Goal: Check status: Check status

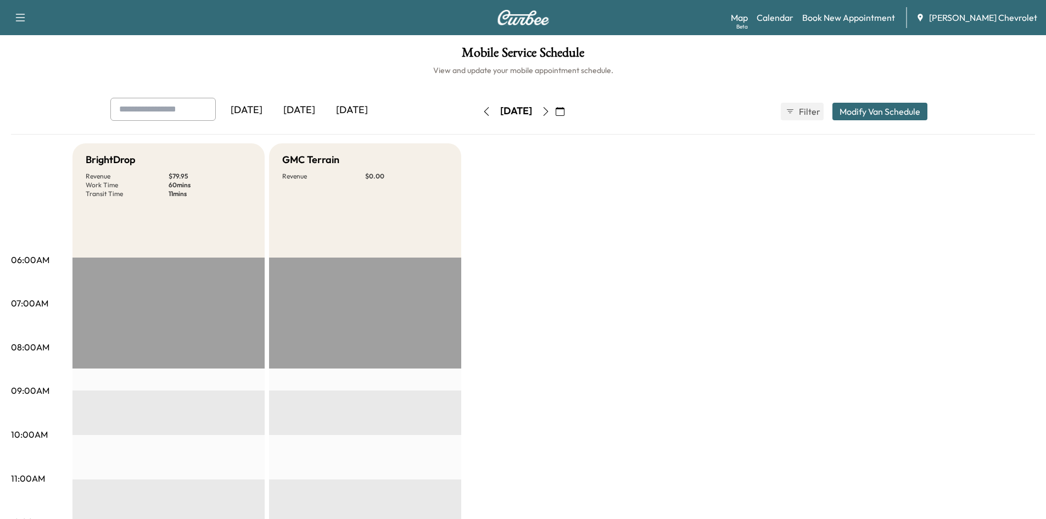
click at [359, 112] on div "[DATE]" at bounding box center [351, 110] width 53 height 25
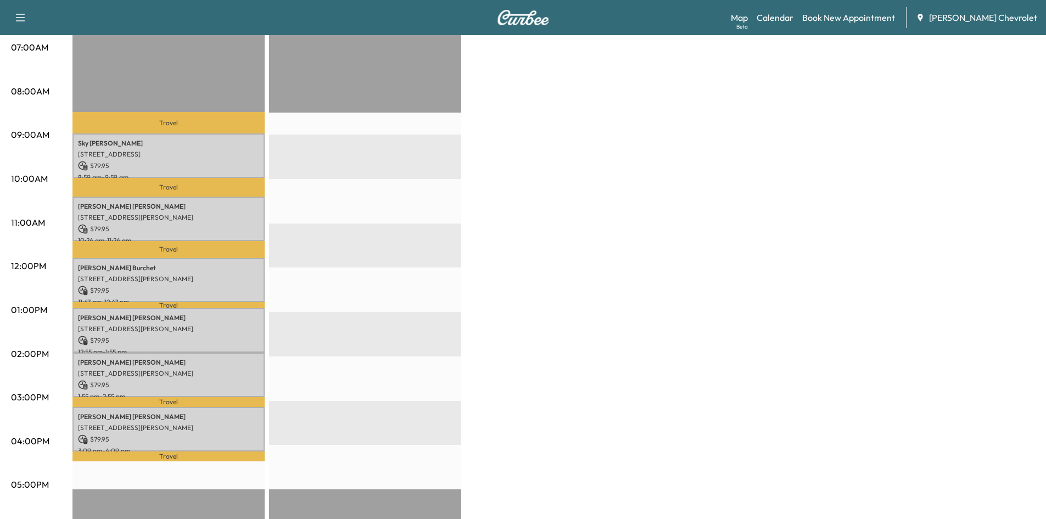
scroll to position [274, 0]
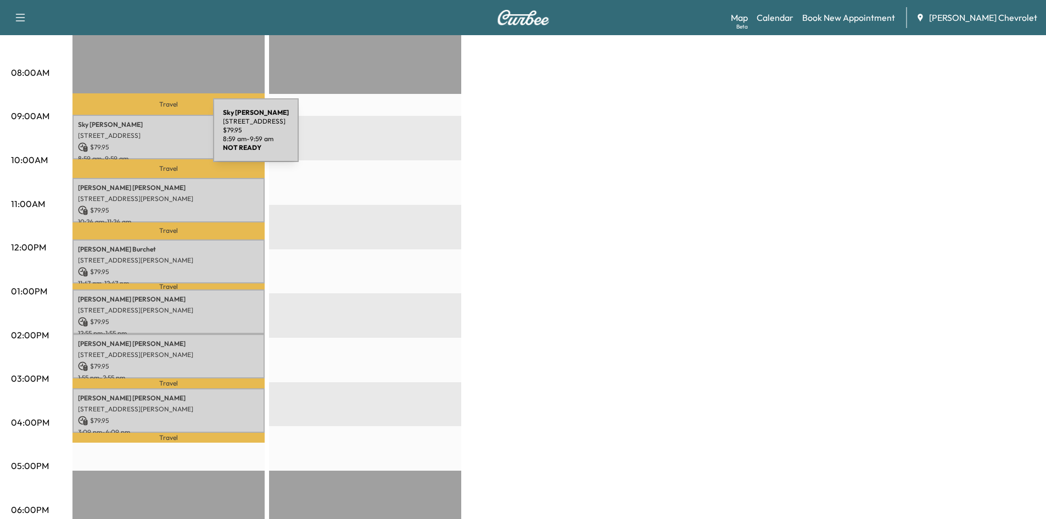
click at [146, 127] on div "[PERSON_NAME] [STREET_ADDRESS][PERSON_NAME] $ 79.95 8:59 am - 9:59 am" at bounding box center [168, 137] width 192 height 44
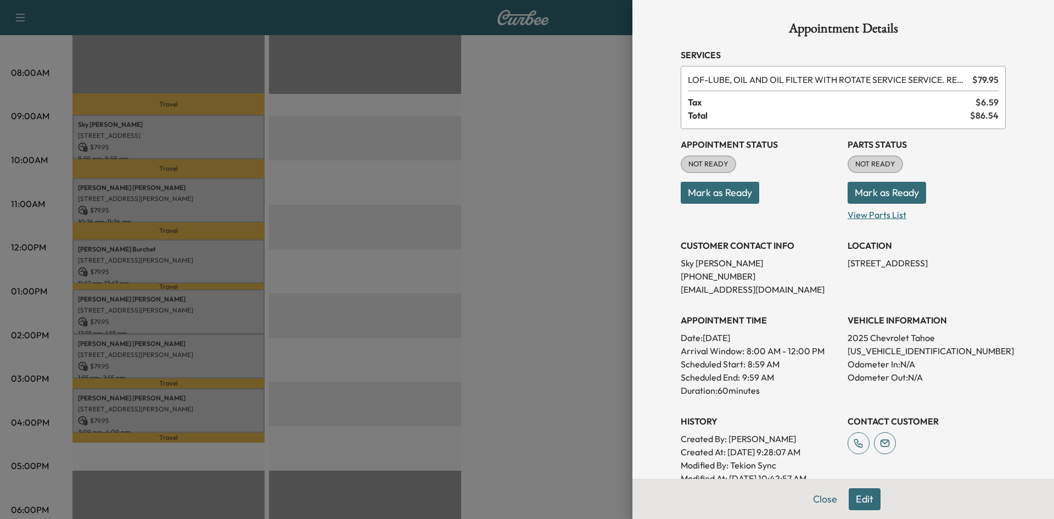
click at [873, 218] on p "View Parts List" at bounding box center [926, 213] width 158 height 18
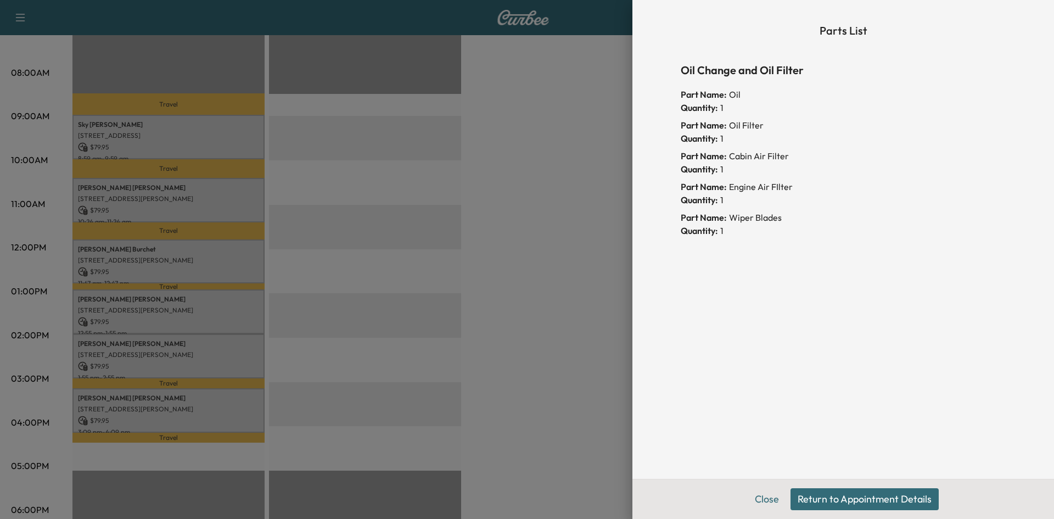
click at [482, 222] on div at bounding box center [527, 259] width 1054 height 519
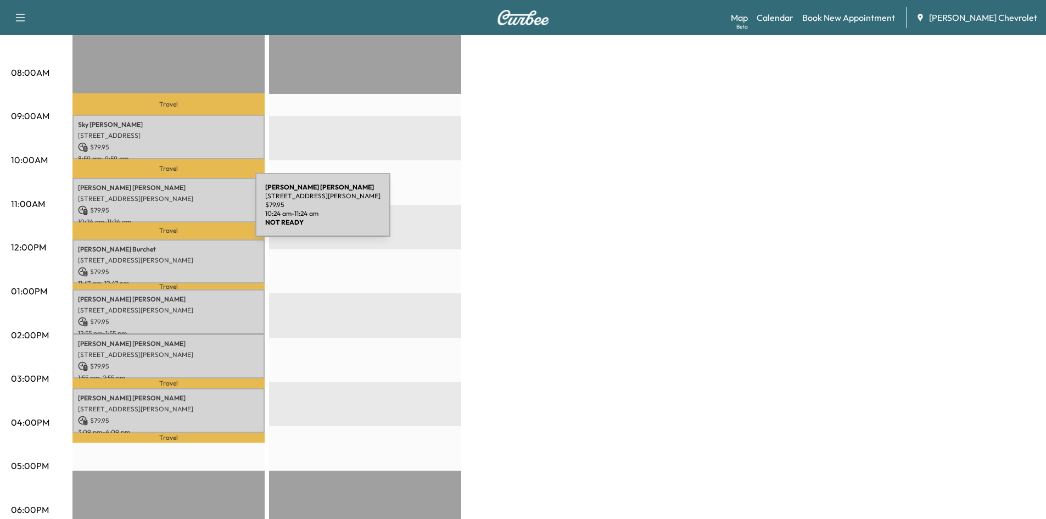
click at [175, 210] on p "$ 79.95" at bounding box center [168, 210] width 181 height 10
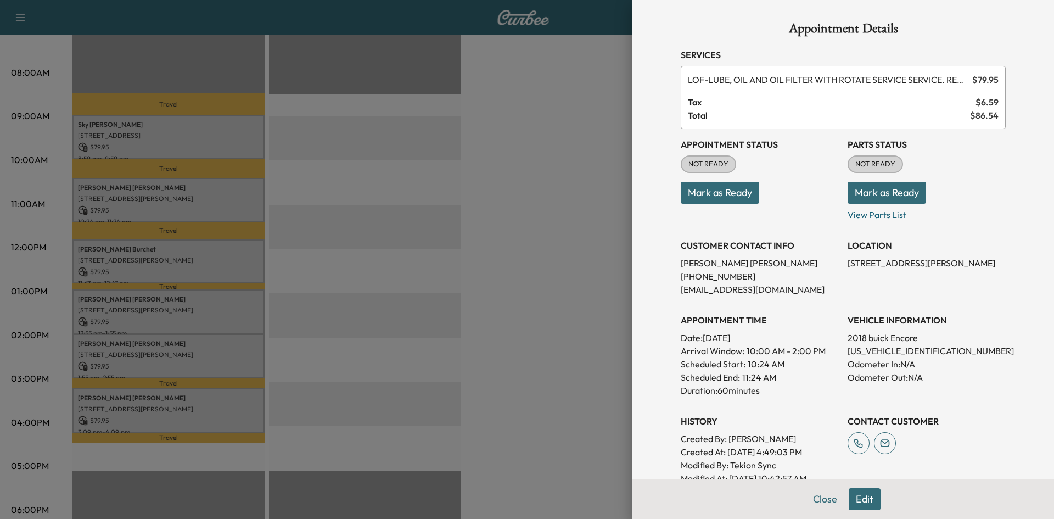
click at [879, 213] on p "View Parts List" at bounding box center [926, 213] width 158 height 18
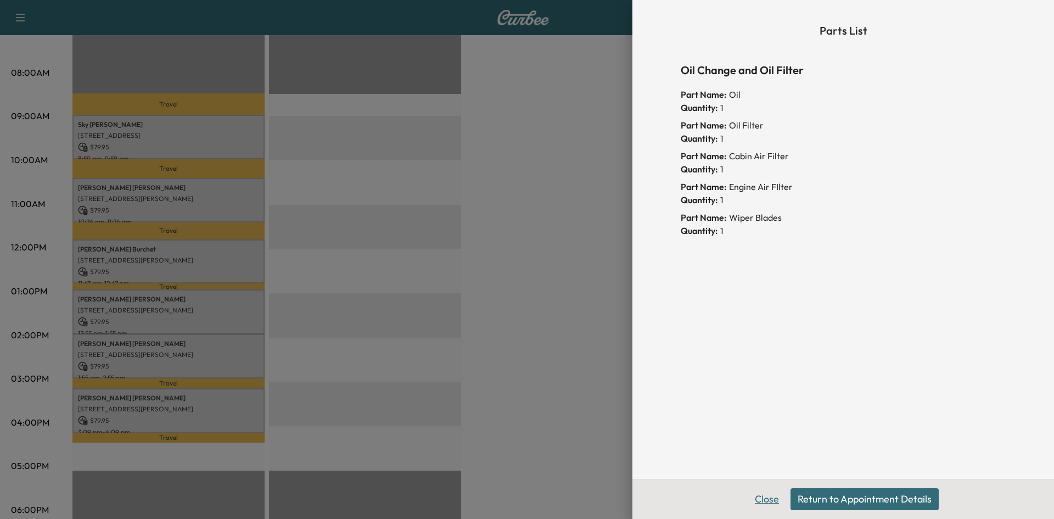
click at [772, 502] on button "Close" at bounding box center [767, 499] width 38 height 22
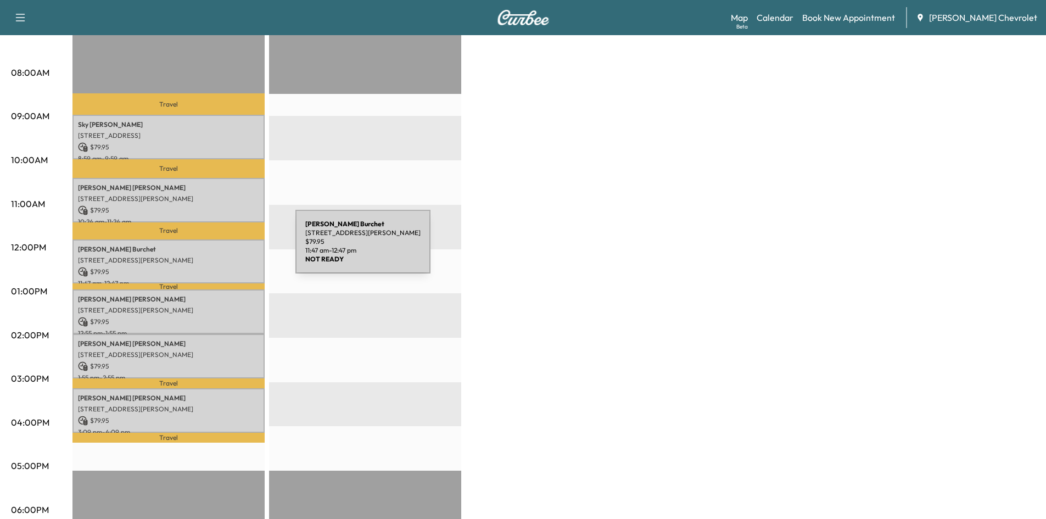
click at [206, 256] on p "[STREET_ADDRESS][PERSON_NAME]" at bounding box center [168, 260] width 181 height 9
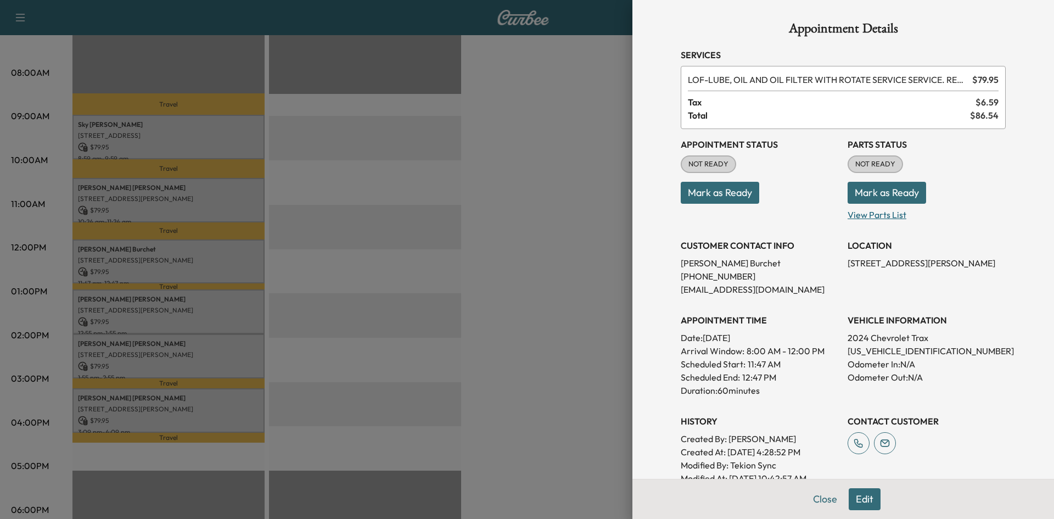
click at [873, 216] on p "View Parts List" at bounding box center [926, 213] width 158 height 18
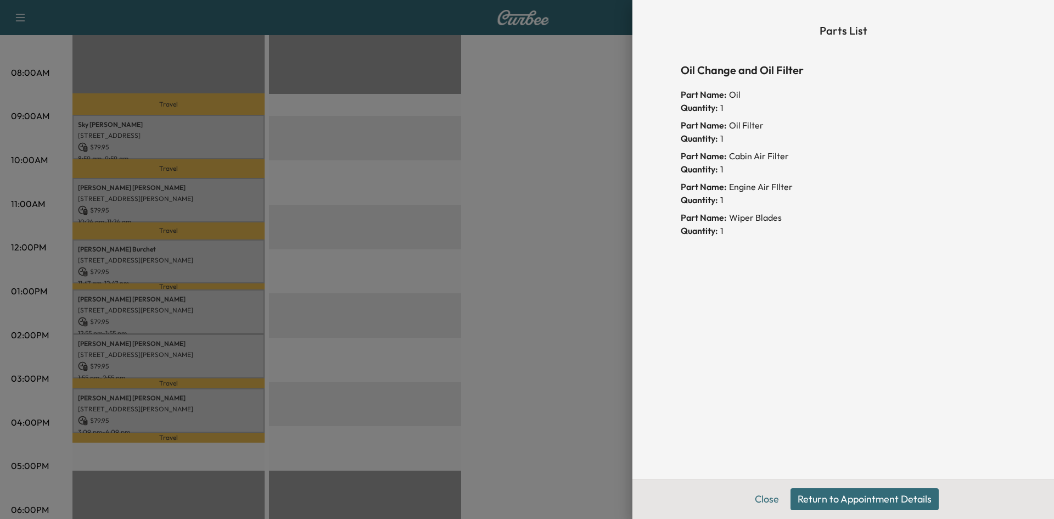
click at [560, 245] on div at bounding box center [527, 259] width 1054 height 519
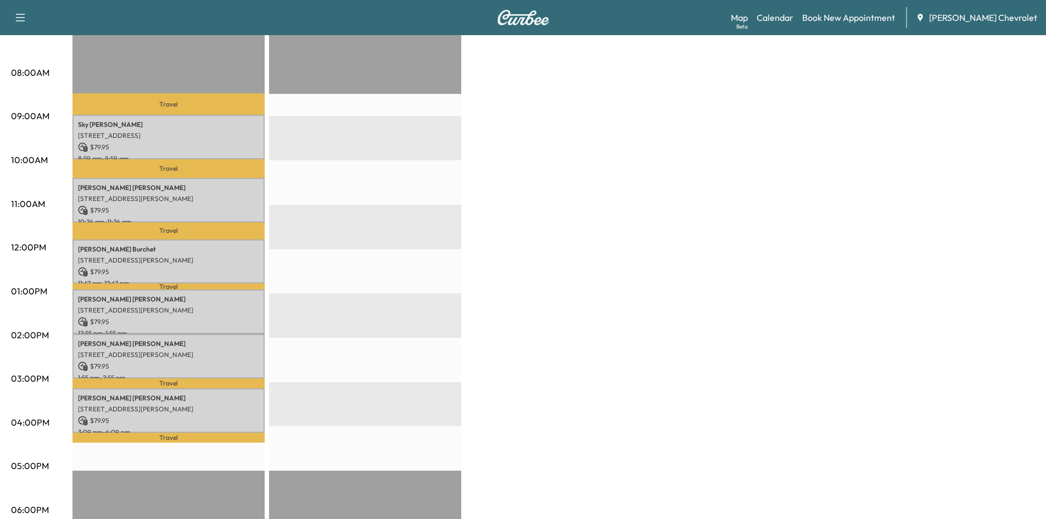
click at [220, 296] on p "[PERSON_NAME]" at bounding box center [168, 299] width 181 height 9
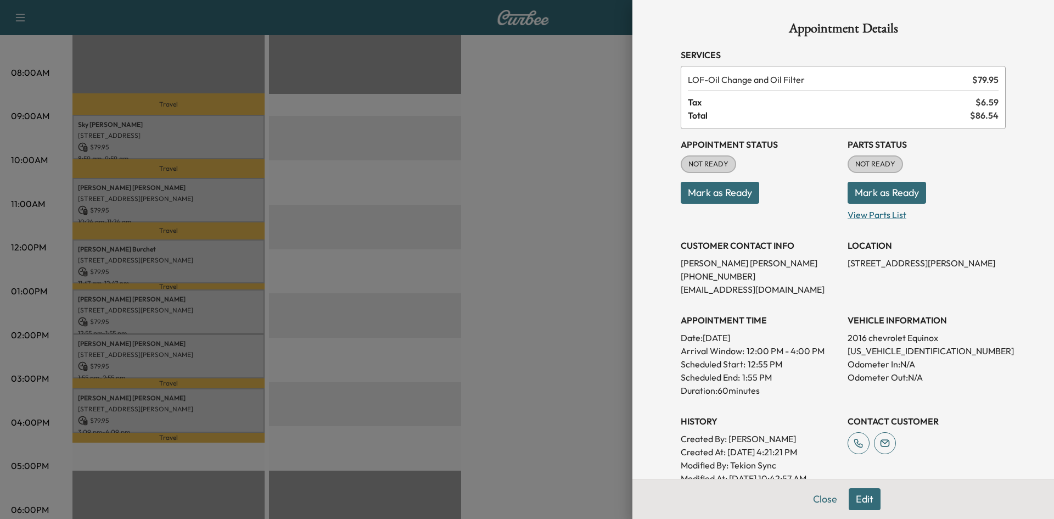
click at [869, 219] on p "View Parts List" at bounding box center [926, 213] width 158 height 18
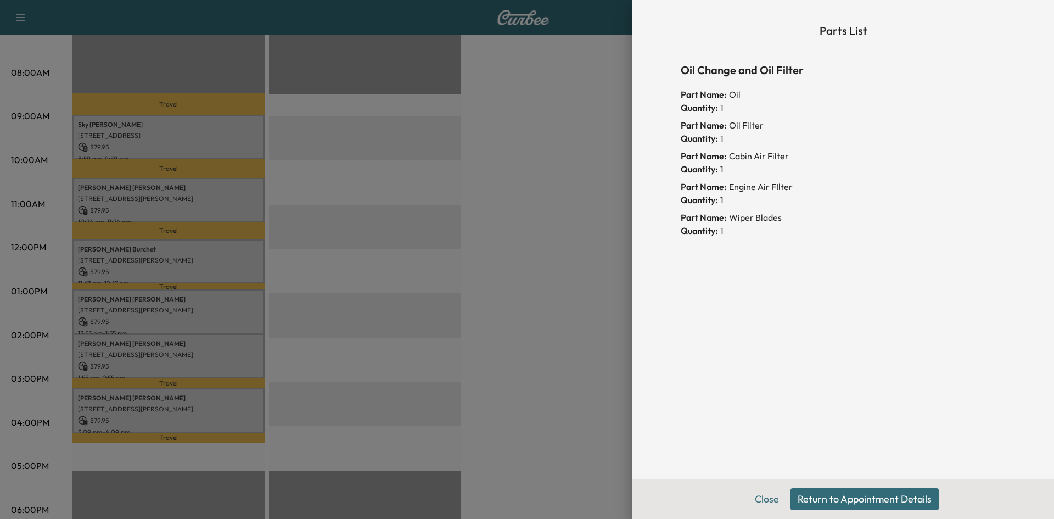
click at [566, 240] on div at bounding box center [527, 259] width 1054 height 519
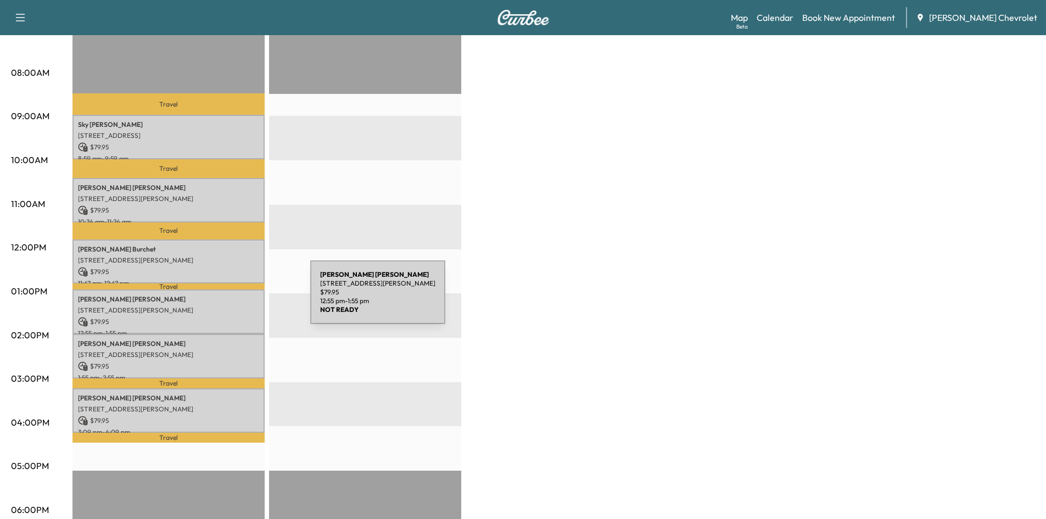
click at [218, 306] on p "[STREET_ADDRESS][PERSON_NAME]" at bounding box center [168, 310] width 181 height 9
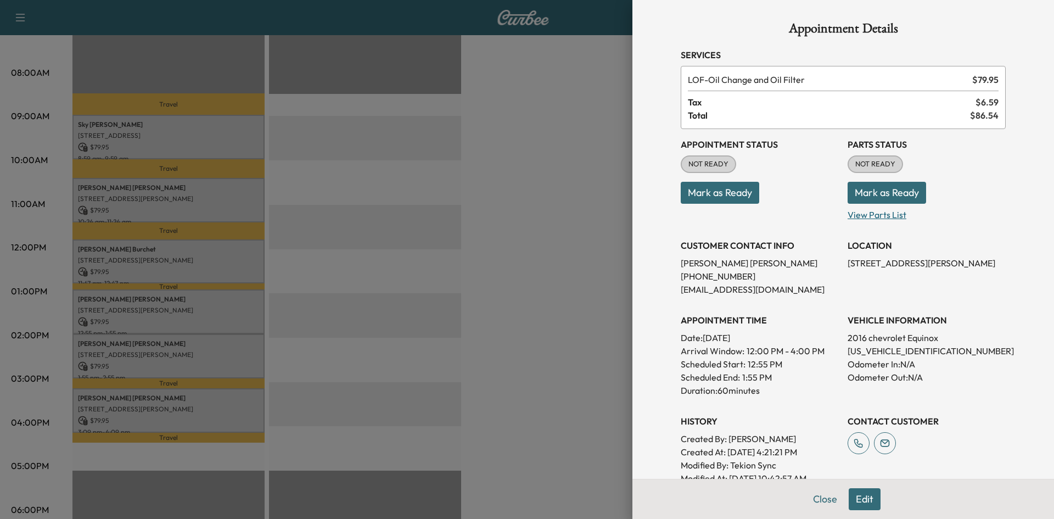
click at [856, 217] on p "View Parts List" at bounding box center [926, 213] width 158 height 18
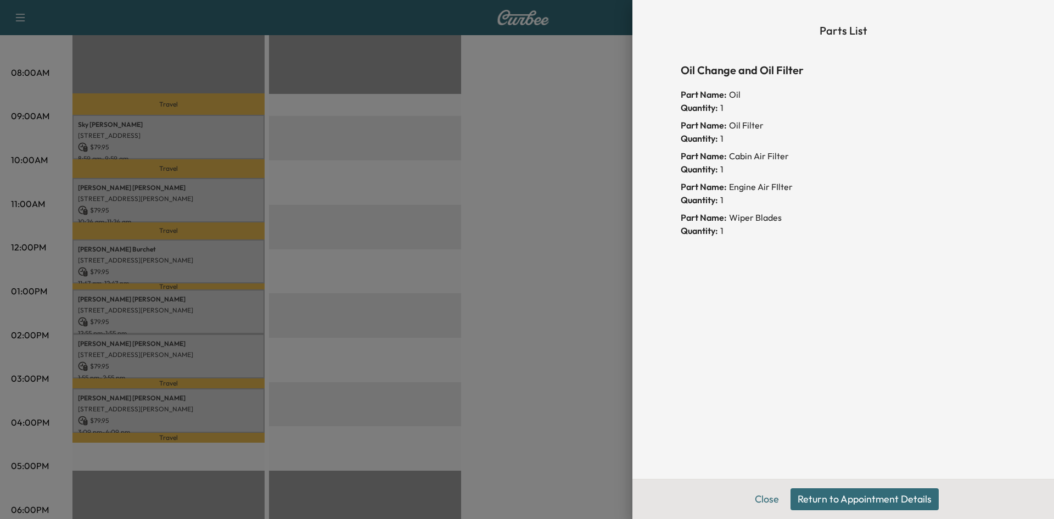
click at [549, 243] on div at bounding box center [527, 259] width 1054 height 519
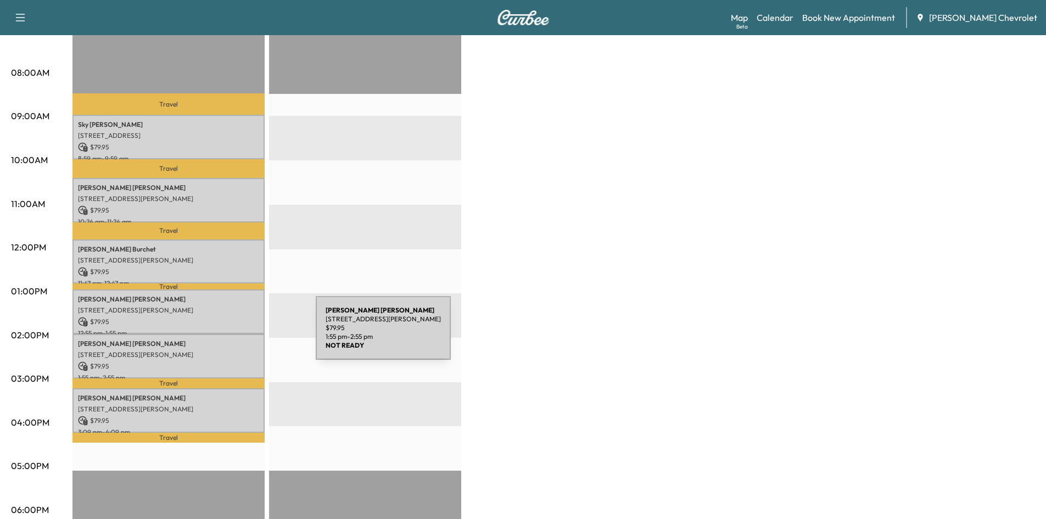
click at [215, 353] on p "[STREET_ADDRESS][PERSON_NAME]" at bounding box center [168, 354] width 181 height 9
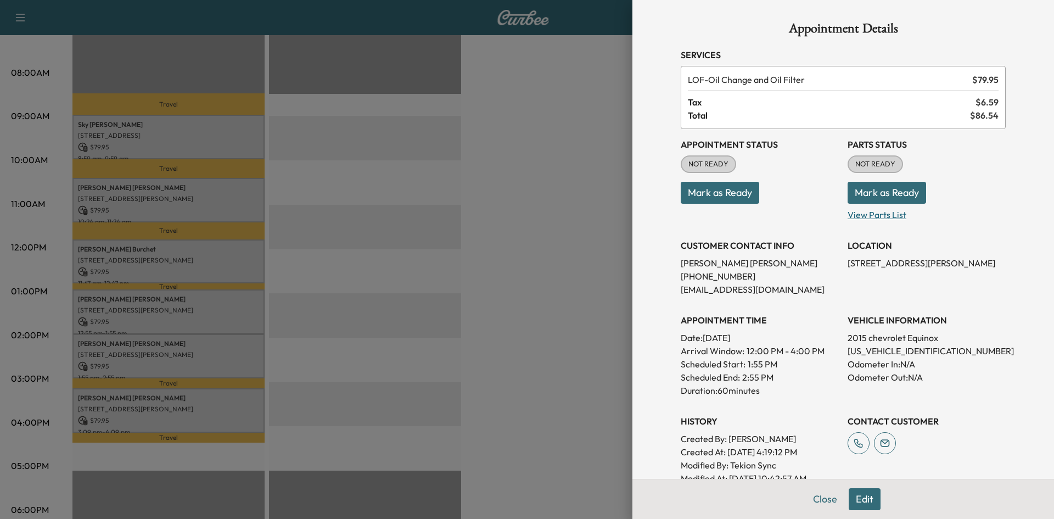
click at [878, 218] on p "View Parts List" at bounding box center [926, 213] width 158 height 18
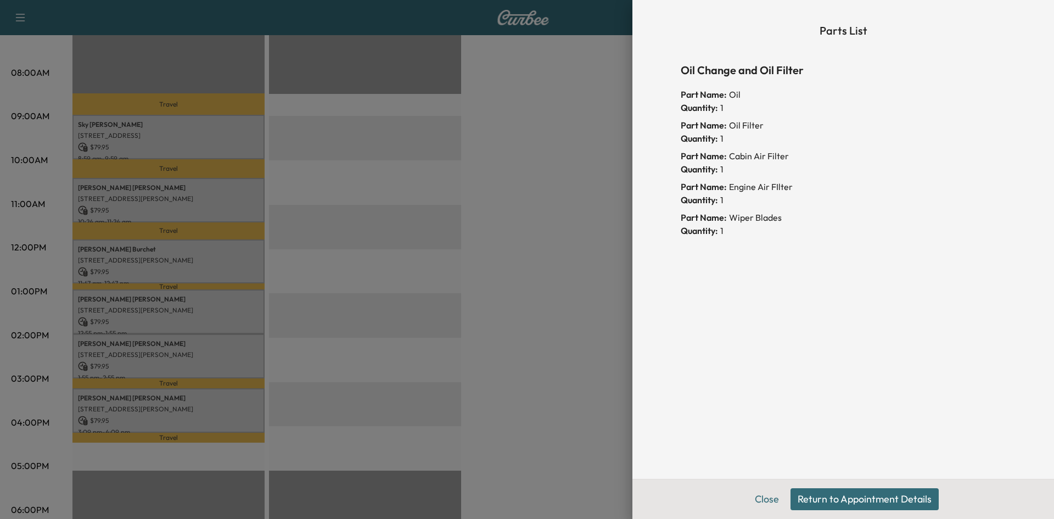
click at [600, 250] on div at bounding box center [527, 259] width 1054 height 519
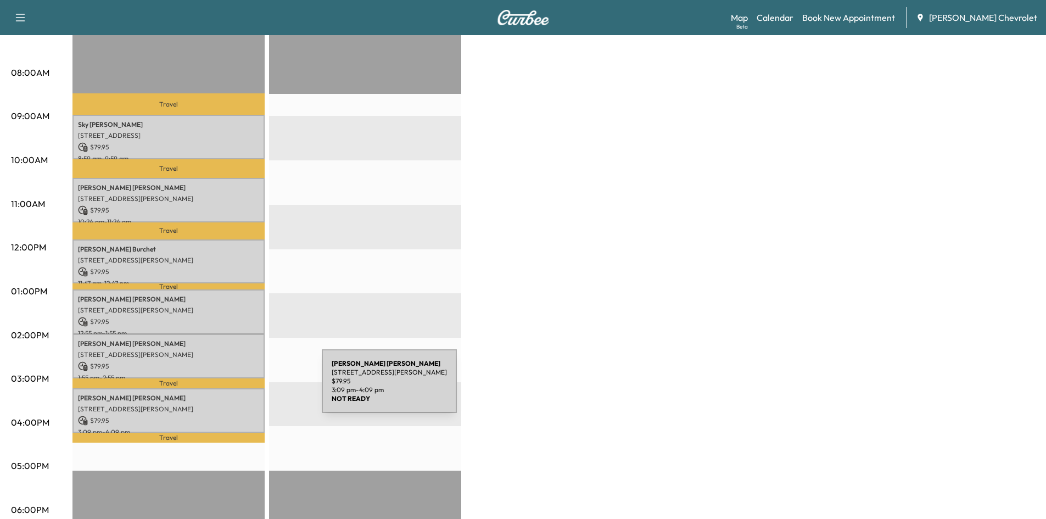
click at [232, 394] on p "[PERSON_NAME]" at bounding box center [168, 398] width 181 height 9
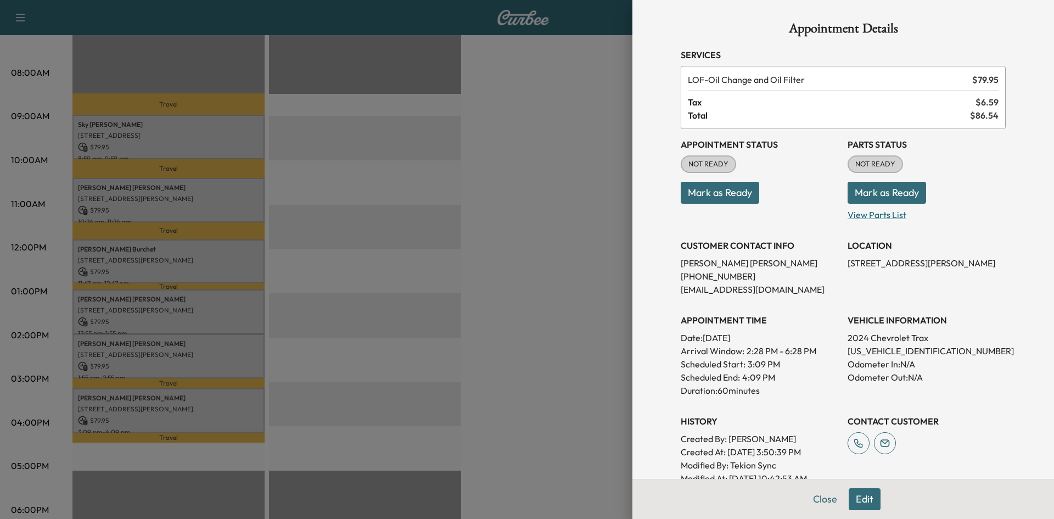
click at [862, 217] on p "View Parts List" at bounding box center [926, 213] width 158 height 18
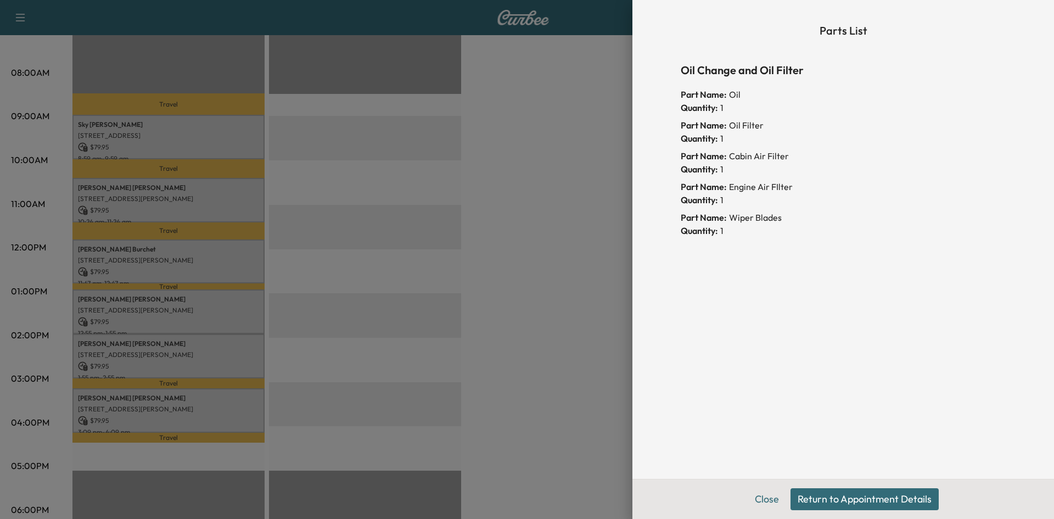
click at [587, 265] on div at bounding box center [527, 259] width 1054 height 519
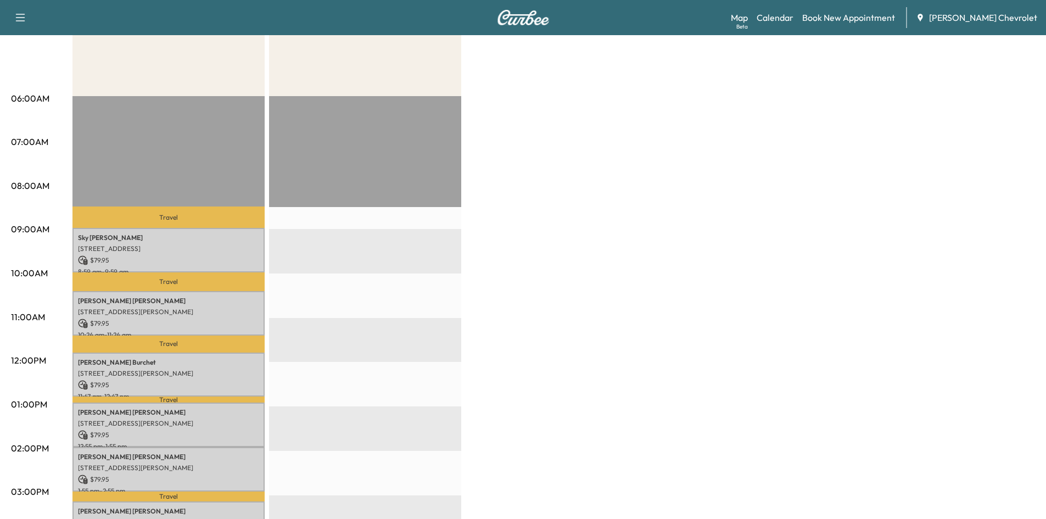
scroll to position [165, 0]
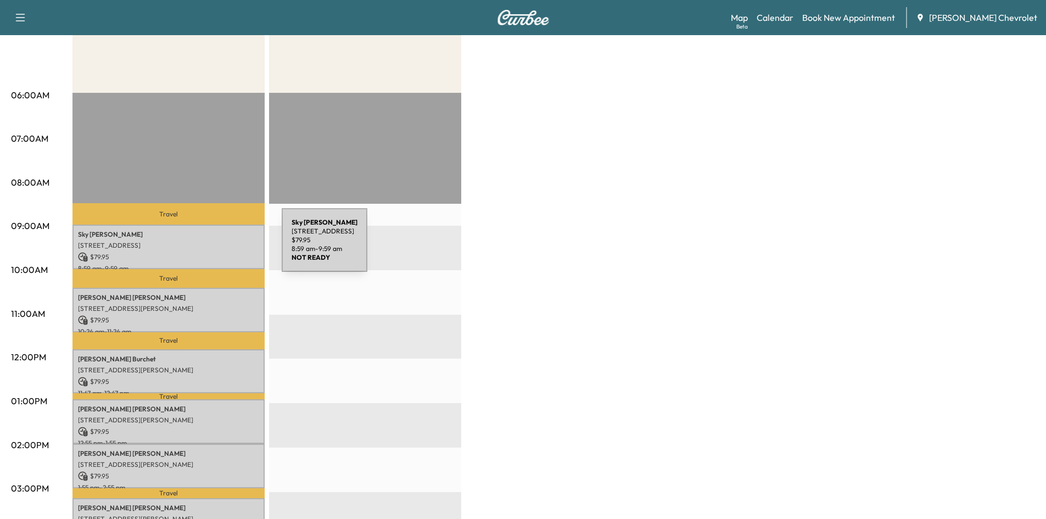
click at [188, 249] on div "[PERSON_NAME] [STREET_ADDRESS][PERSON_NAME] $ 79.95 8:59 am - 9:59 am" at bounding box center [168, 246] width 192 height 44
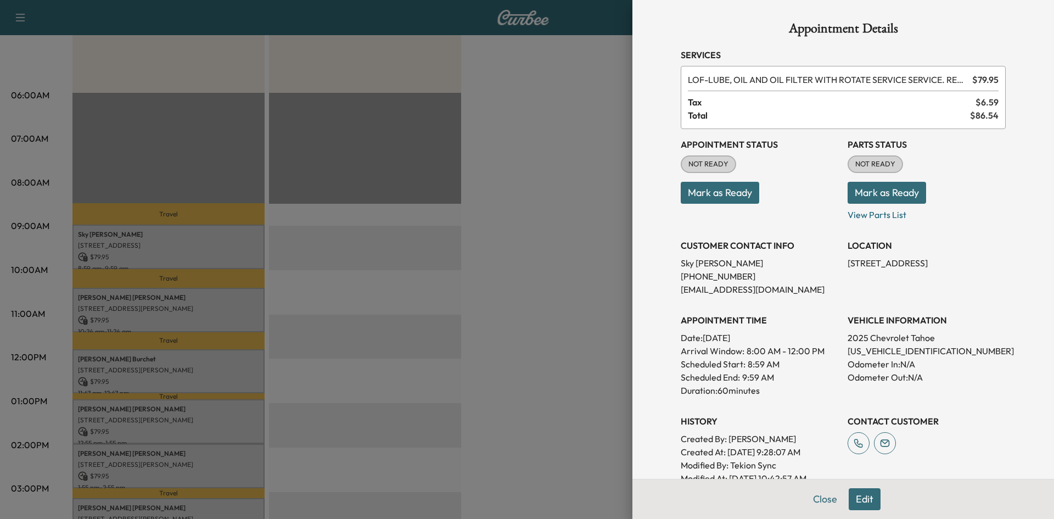
click at [565, 199] on div at bounding box center [527, 259] width 1054 height 519
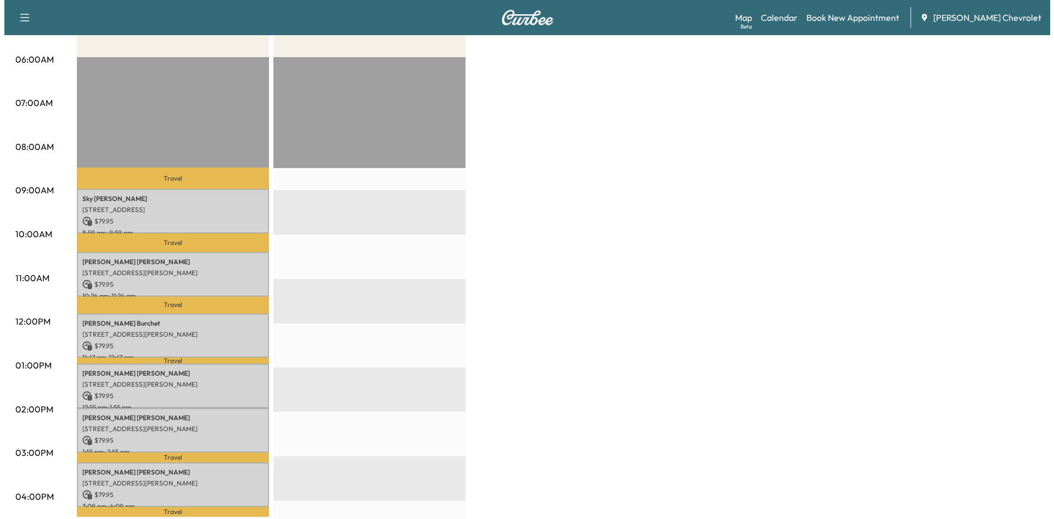
scroll to position [220, 0]
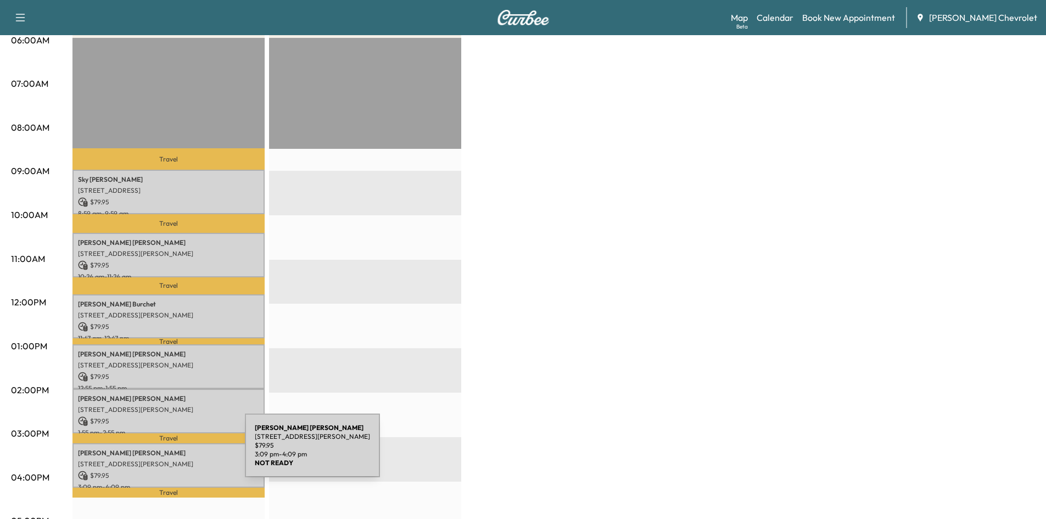
click at [162, 452] on p "[PERSON_NAME]" at bounding box center [168, 452] width 181 height 9
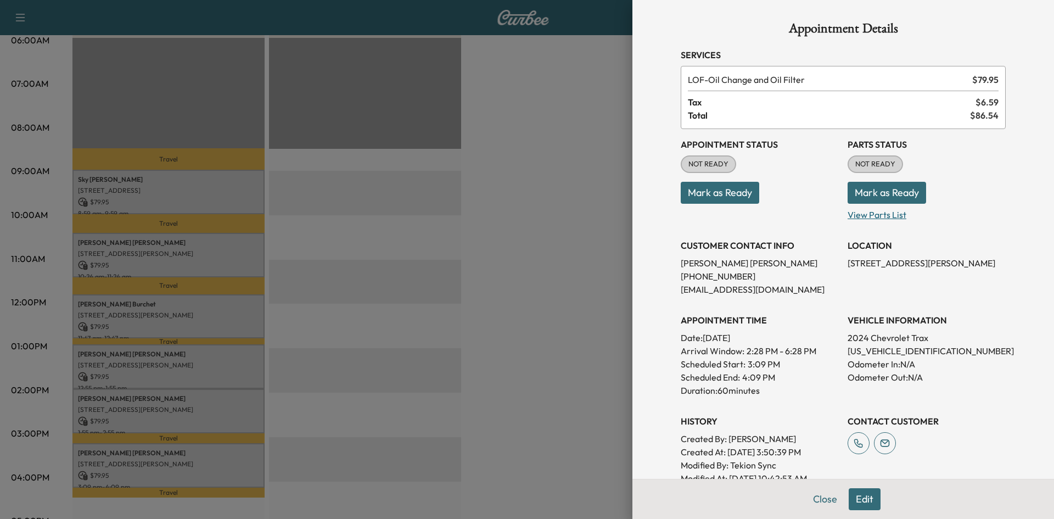
click at [856, 214] on p "View Parts List" at bounding box center [926, 213] width 158 height 18
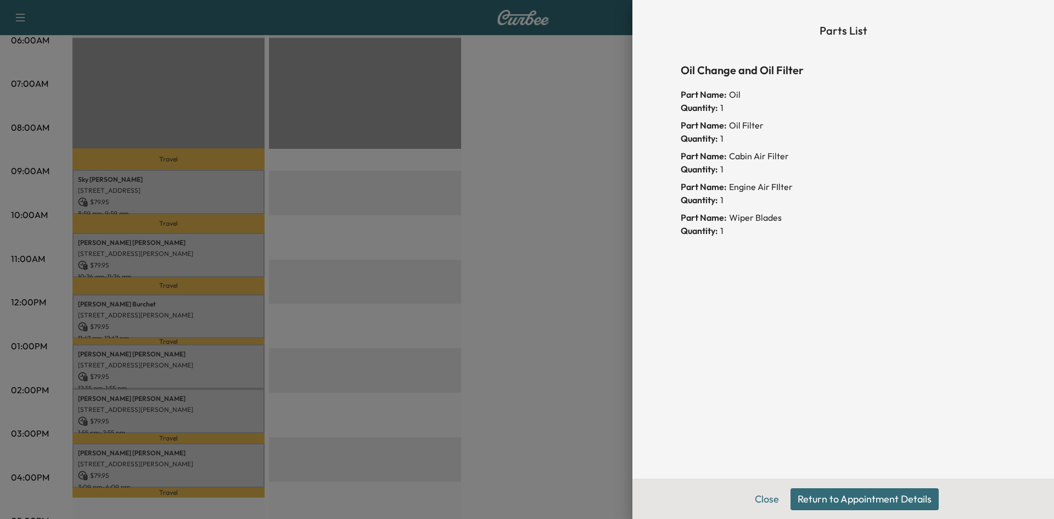
click at [569, 243] on div at bounding box center [527, 259] width 1054 height 519
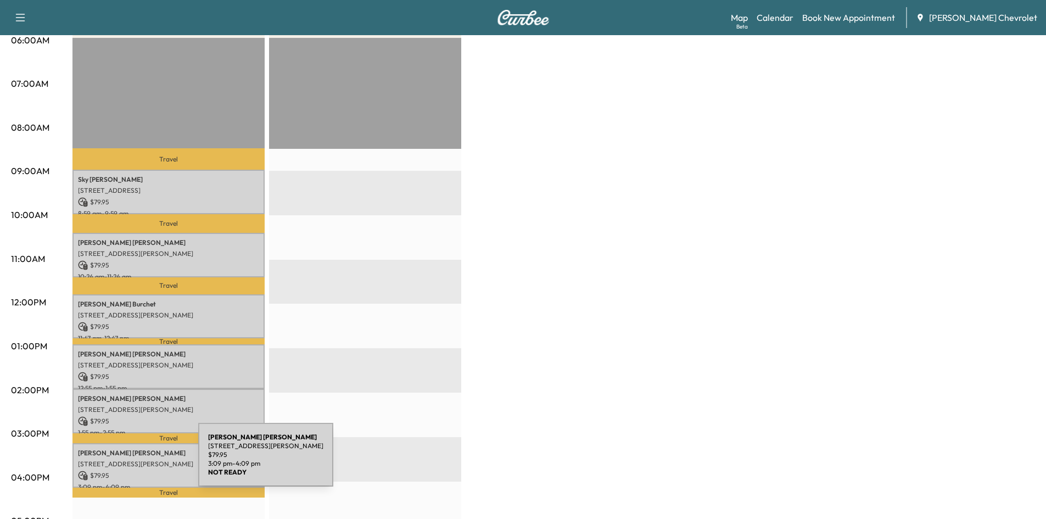
click at [122, 459] on p "[STREET_ADDRESS][PERSON_NAME]" at bounding box center [168, 463] width 181 height 9
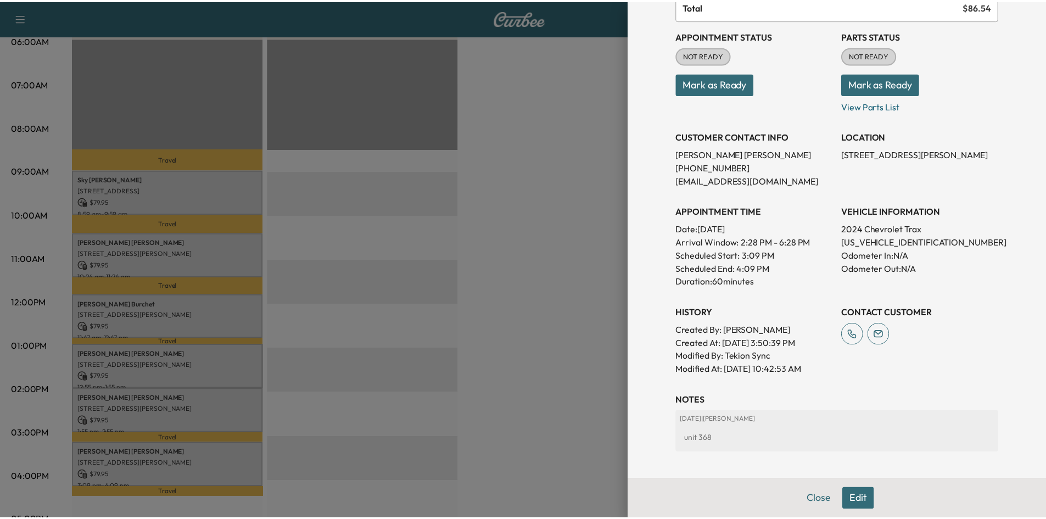
scroll to position [110, 0]
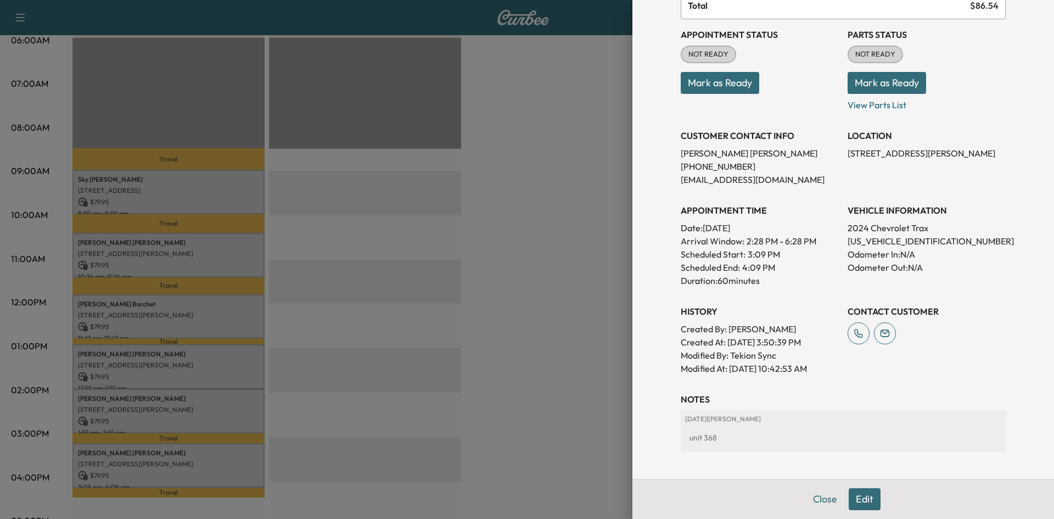
click at [496, 237] on div at bounding box center [527, 259] width 1054 height 519
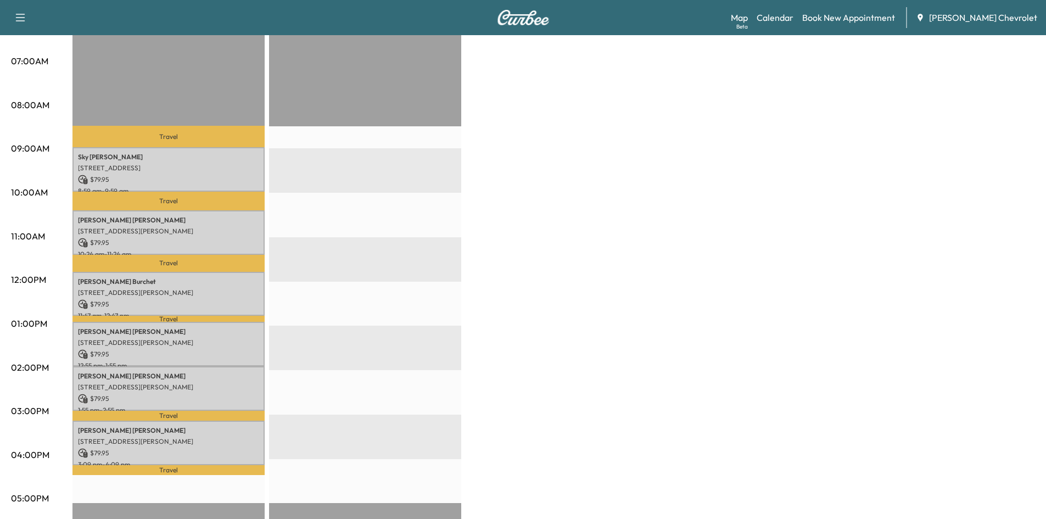
scroll to position [329, 0]
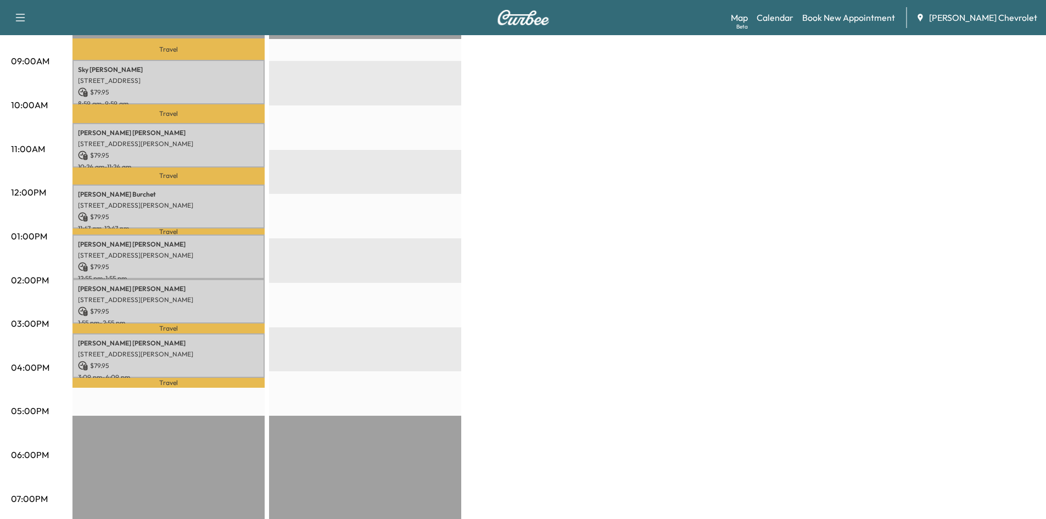
click at [191, 353] on p "[STREET_ADDRESS][PERSON_NAME]" at bounding box center [168, 354] width 181 height 9
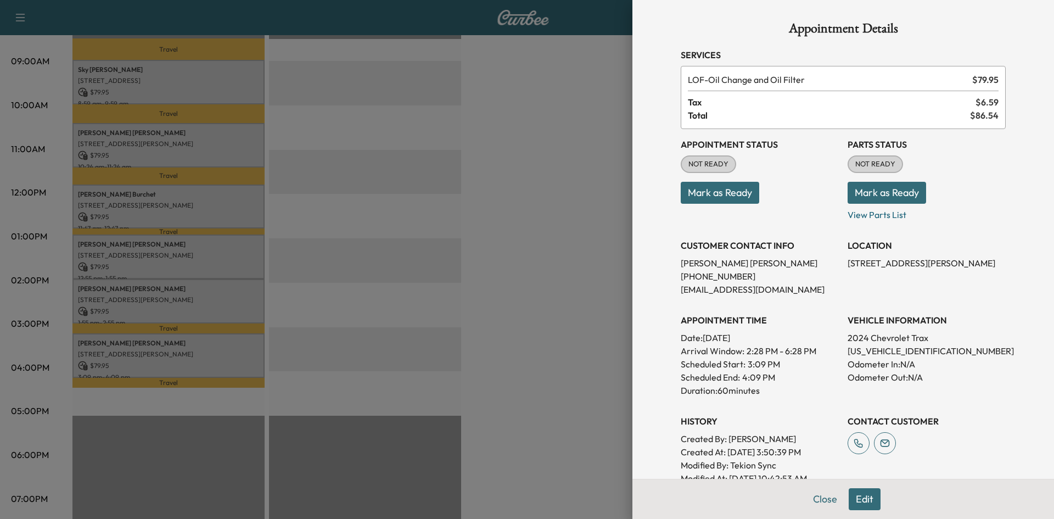
click at [555, 370] on div at bounding box center [527, 259] width 1054 height 519
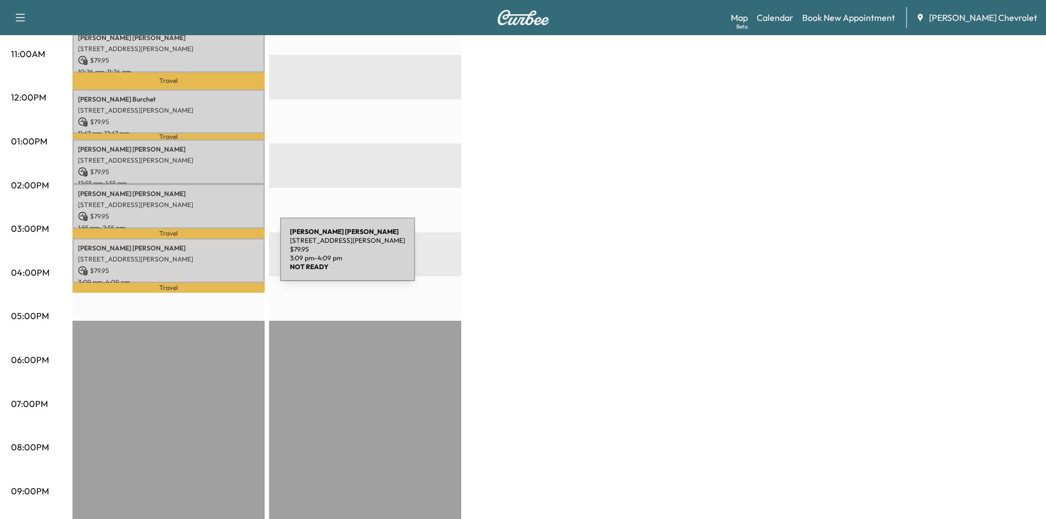
scroll to position [439, 0]
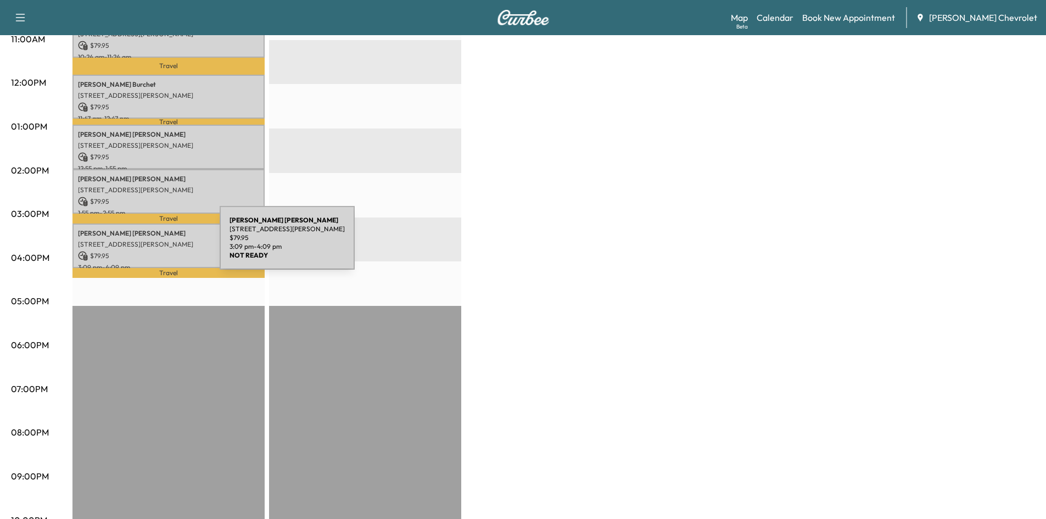
click at [138, 251] on p "$ 79.95" at bounding box center [168, 256] width 181 height 10
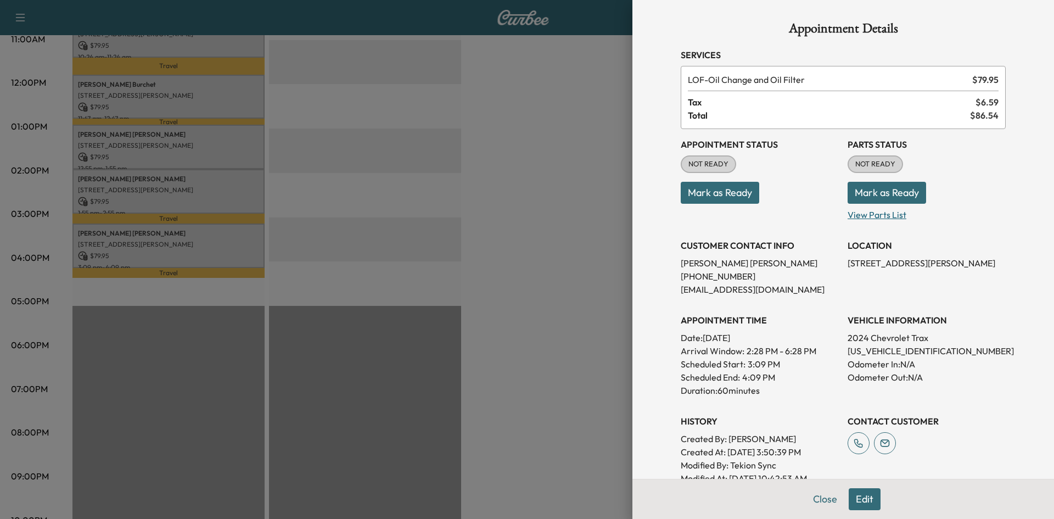
click at [867, 219] on p "View Parts List" at bounding box center [926, 213] width 158 height 18
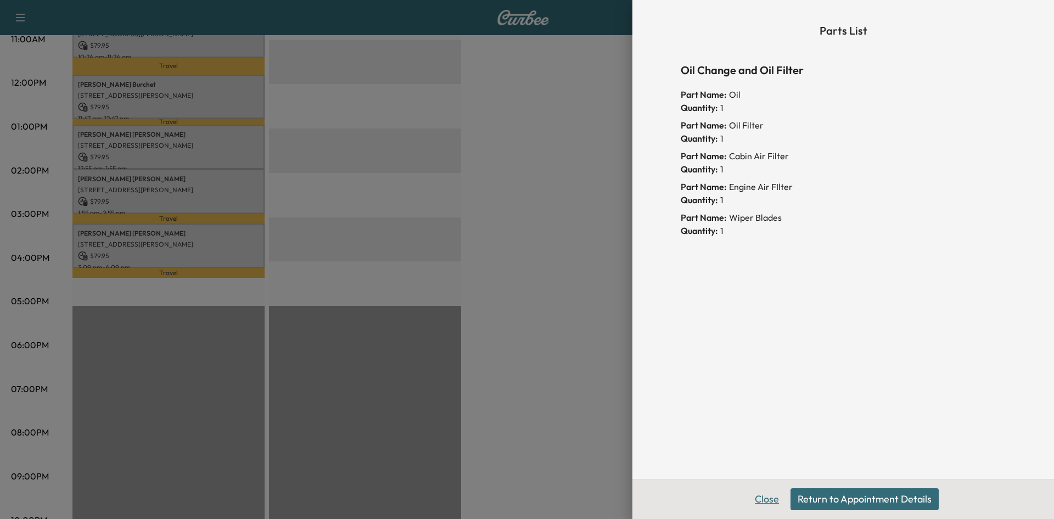
click at [757, 493] on button "Close" at bounding box center [767, 499] width 38 height 22
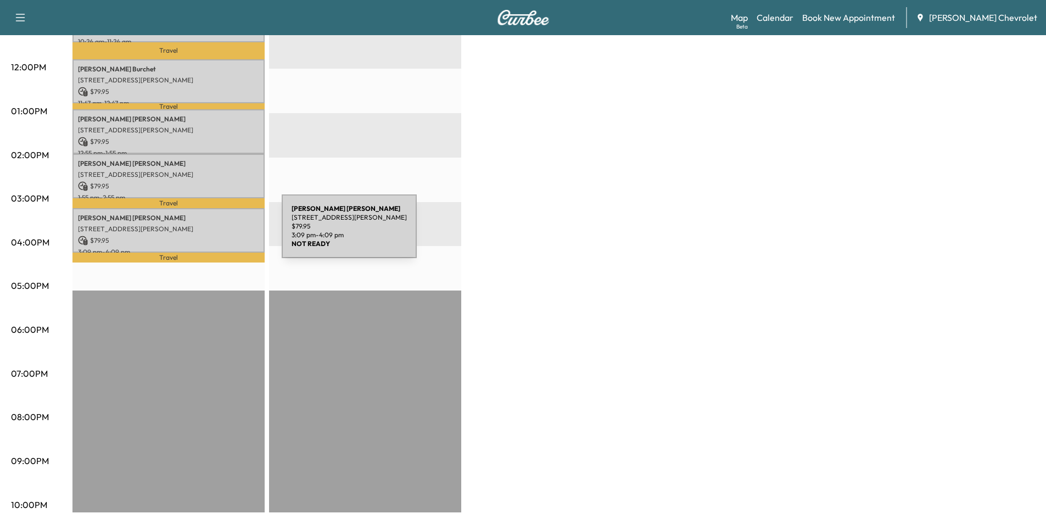
scroll to position [459, 0]
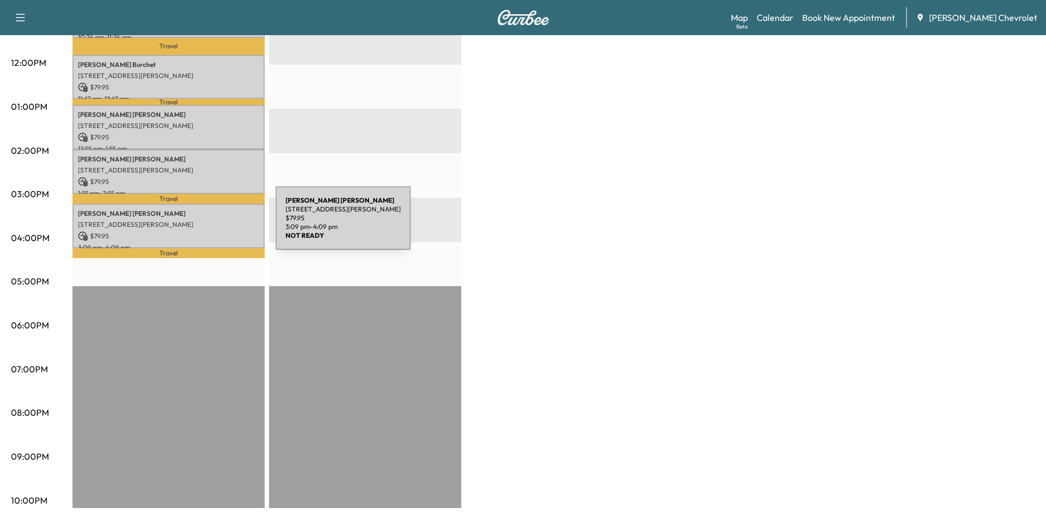
click at [191, 222] on p "[STREET_ADDRESS][PERSON_NAME]" at bounding box center [168, 224] width 181 height 9
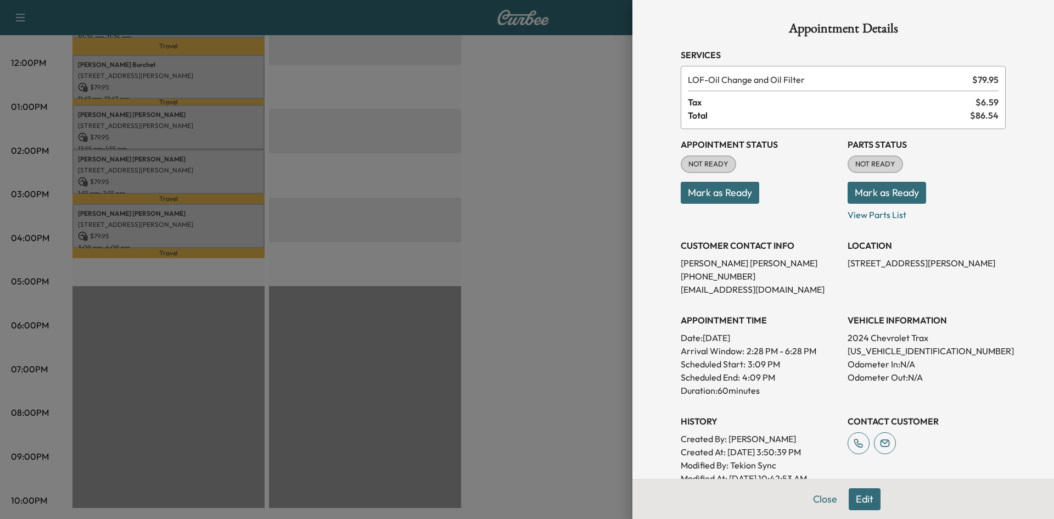
click at [879, 195] on button "Mark as Ready" at bounding box center [886, 193] width 78 height 22
click at [148, 162] on div at bounding box center [527, 259] width 1054 height 519
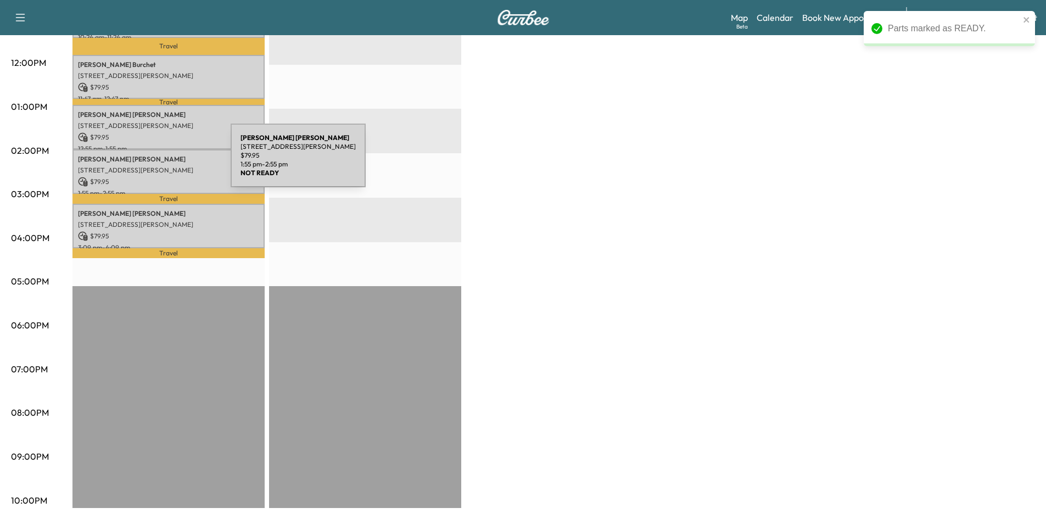
click at [148, 166] on p "[STREET_ADDRESS][PERSON_NAME]" at bounding box center [168, 170] width 181 height 9
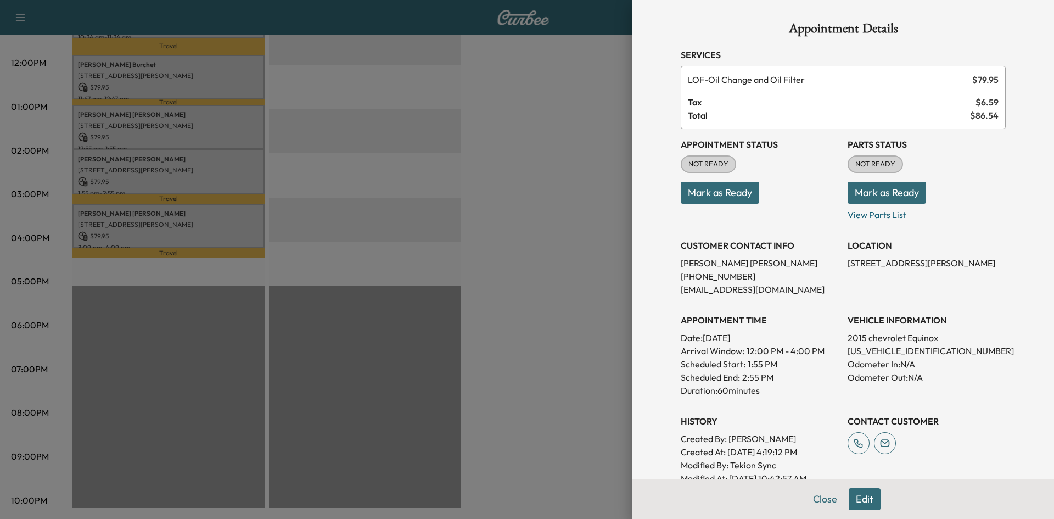
click at [883, 218] on p "View Parts List" at bounding box center [926, 213] width 158 height 18
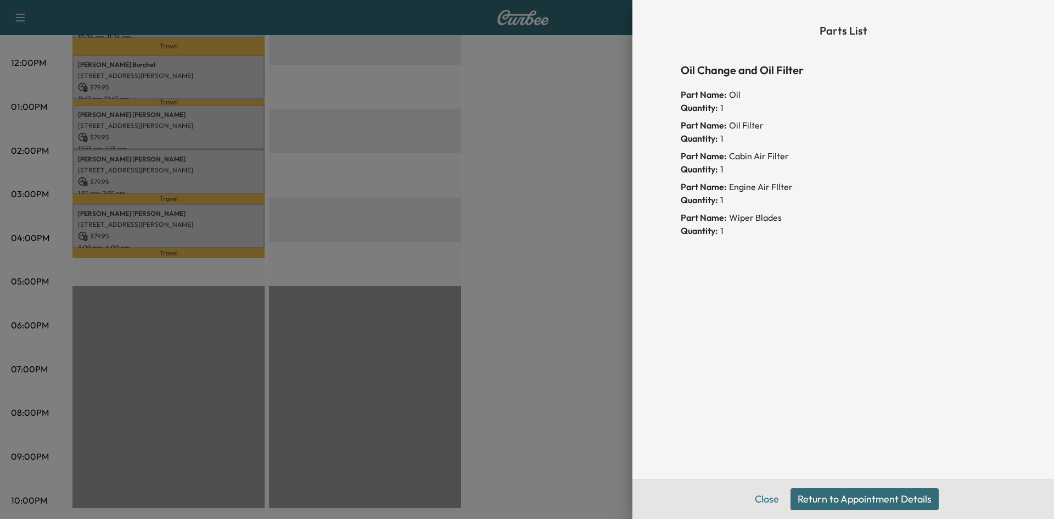
click at [828, 494] on button "Return to Appointment Details" at bounding box center [864, 499] width 148 height 22
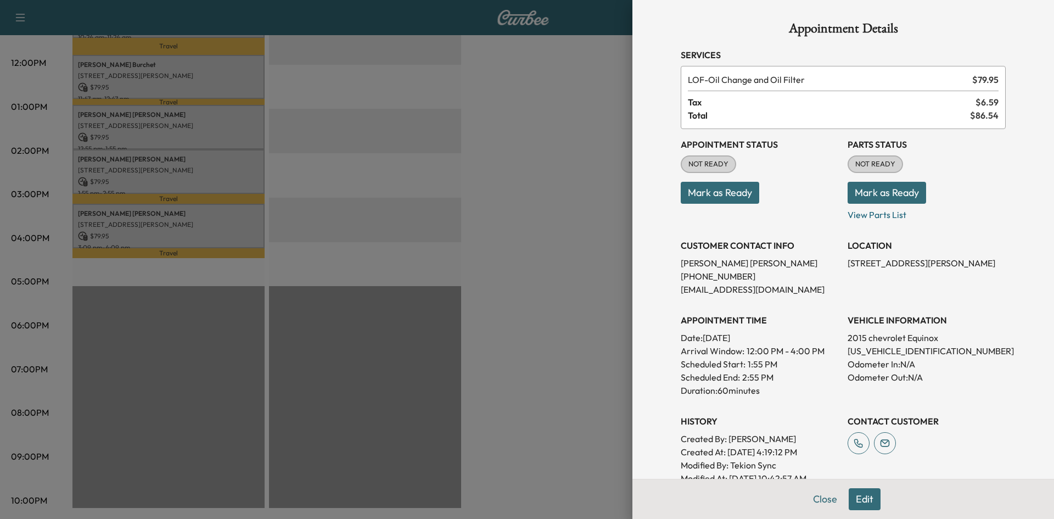
click at [881, 190] on button "Mark as Ready" at bounding box center [886, 193] width 78 height 22
drag, startPoint x: 813, startPoint y: 495, endPoint x: 676, endPoint y: 501, distance: 136.8
click at [812, 495] on button "Close" at bounding box center [825, 499] width 38 height 22
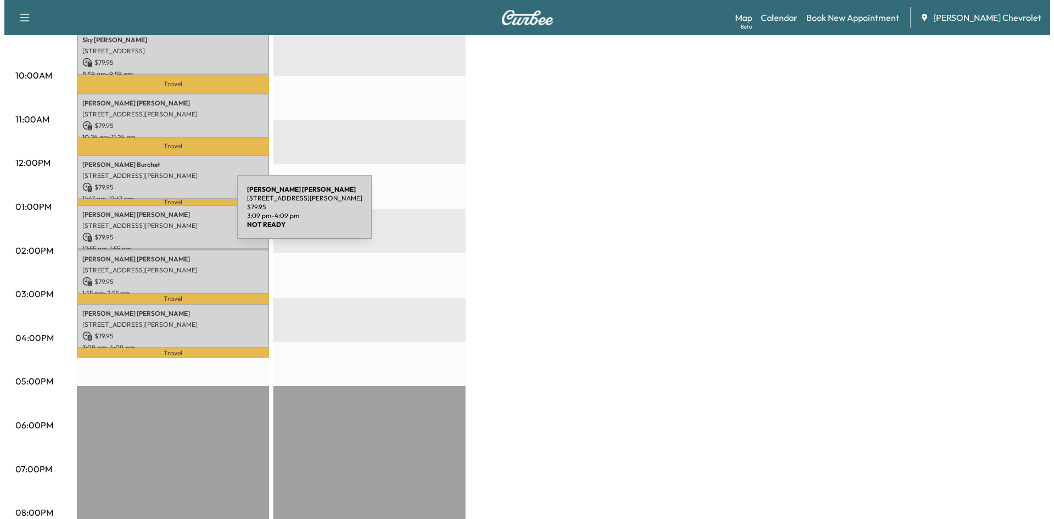
scroll to position [349, 0]
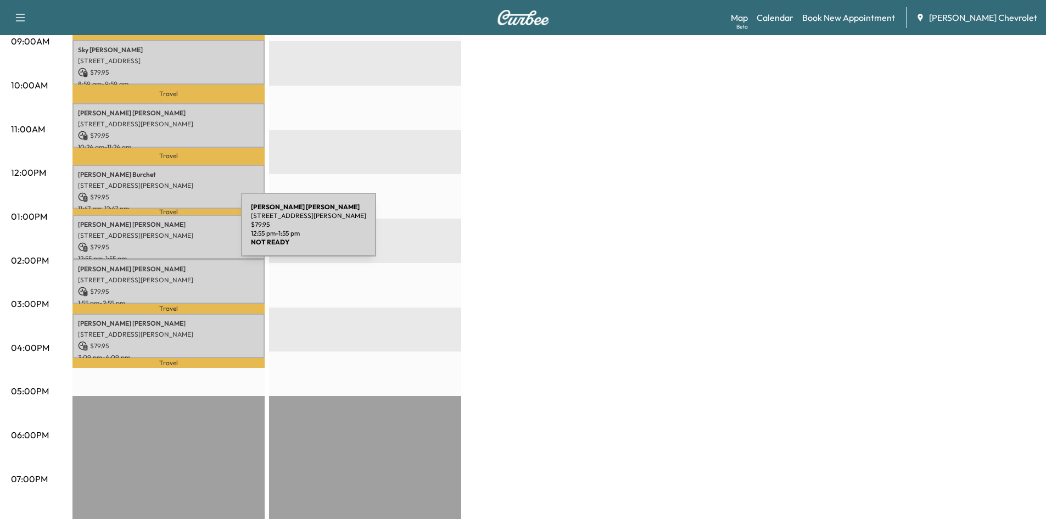
click at [159, 231] on p "[STREET_ADDRESS][PERSON_NAME]" at bounding box center [168, 235] width 181 height 9
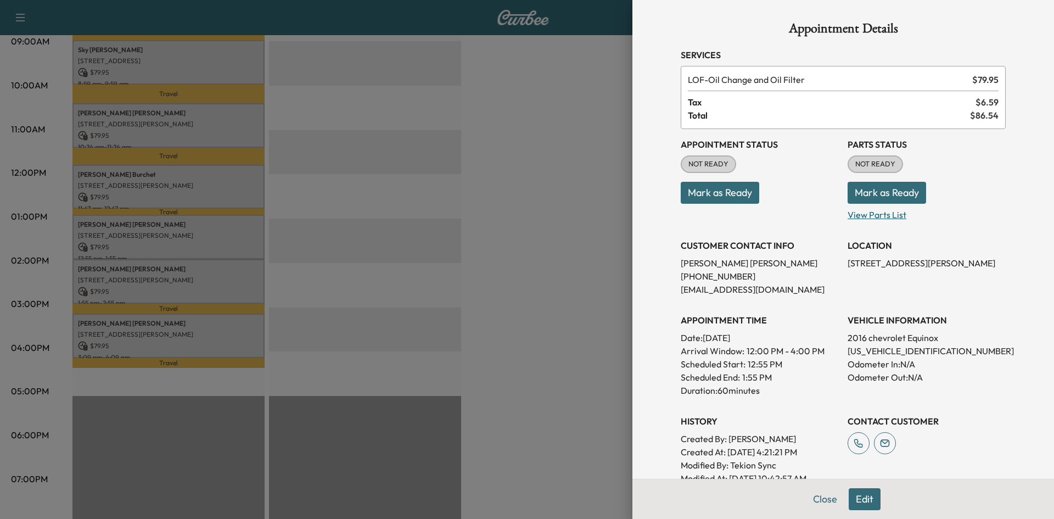
click at [866, 216] on p "View Parts List" at bounding box center [926, 213] width 158 height 18
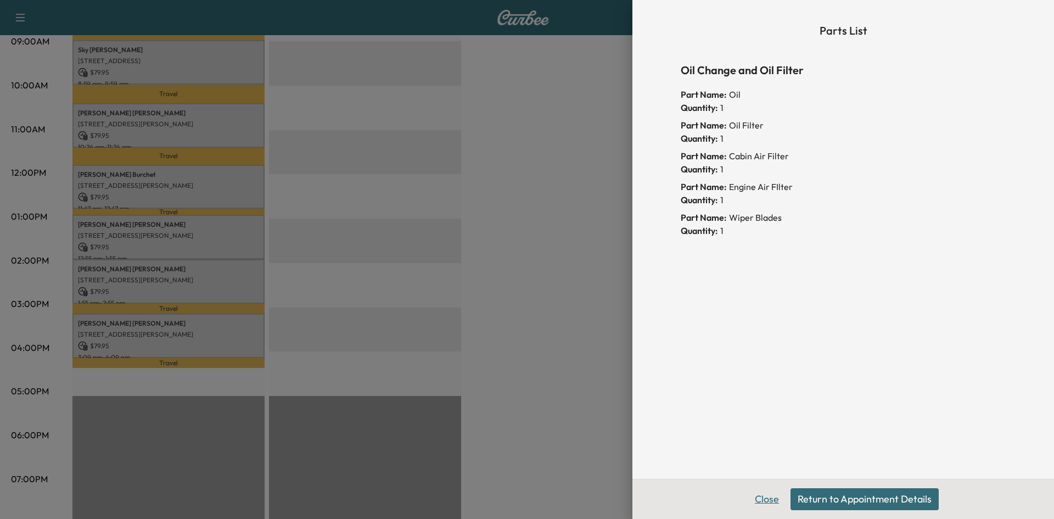
click at [766, 493] on button "Close" at bounding box center [767, 499] width 38 height 22
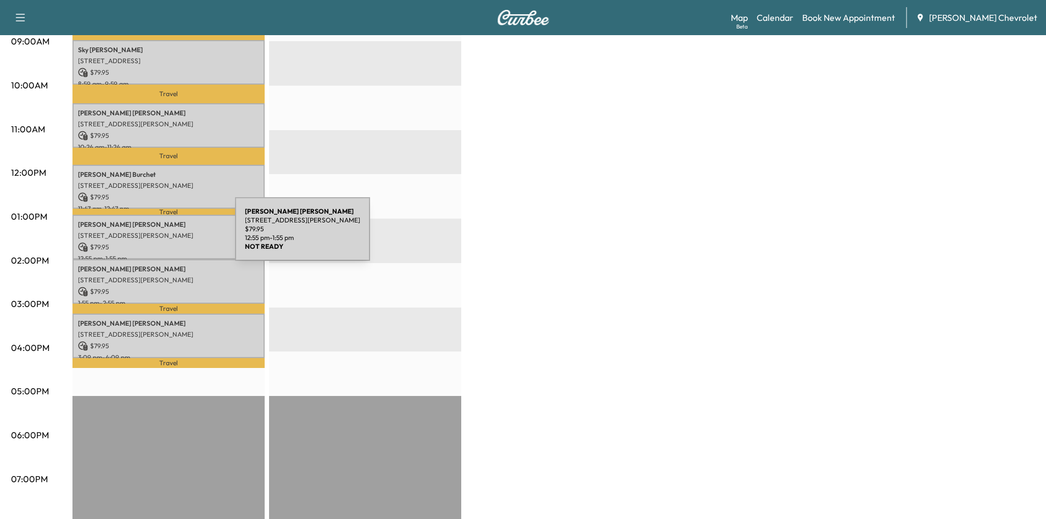
click at [153, 235] on p "[STREET_ADDRESS][PERSON_NAME]" at bounding box center [168, 235] width 181 height 9
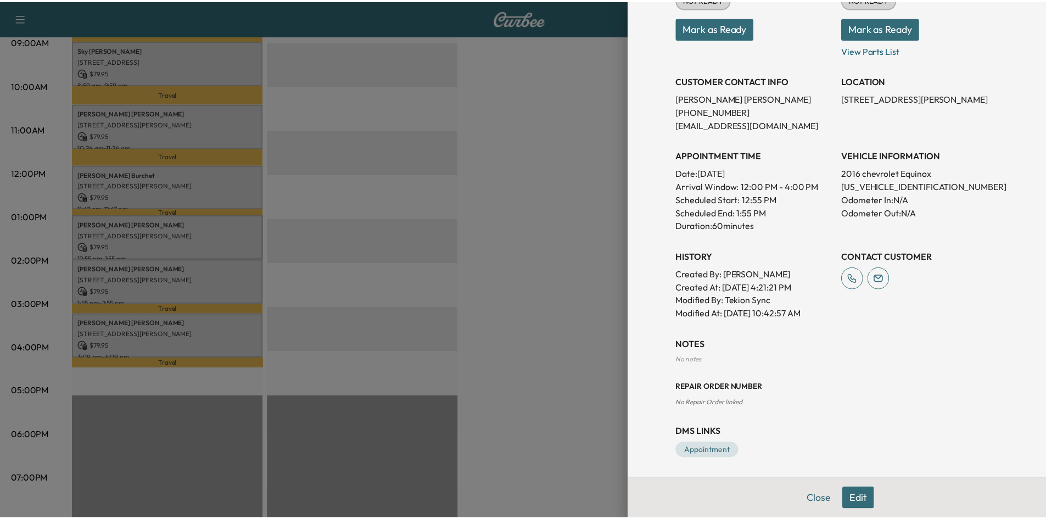
scroll to position [166, 0]
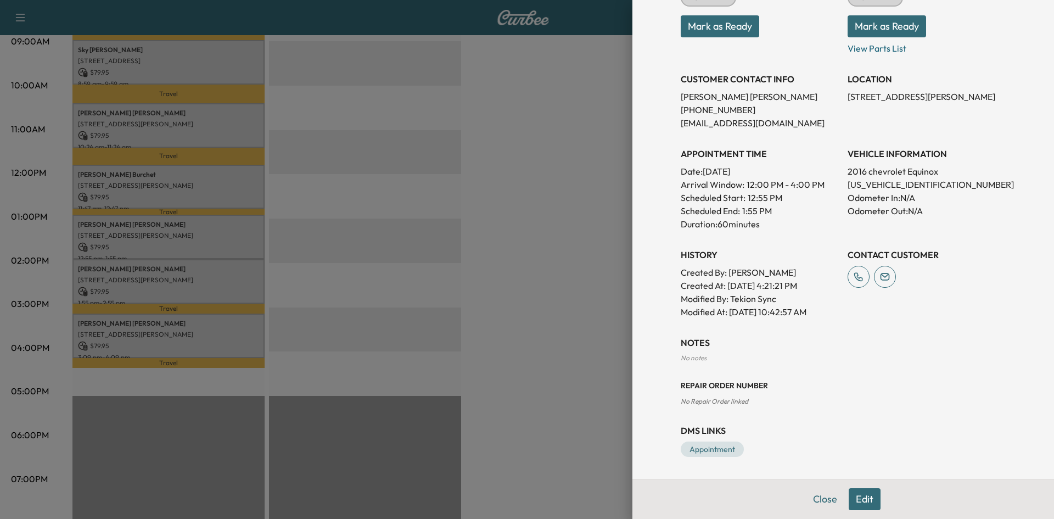
click at [559, 344] on div at bounding box center [527, 259] width 1054 height 519
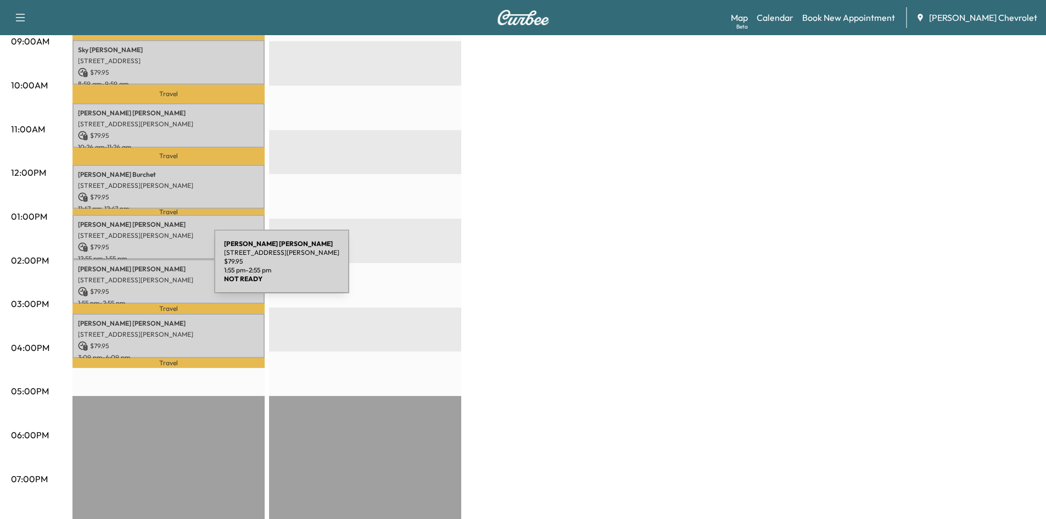
click at [132, 268] on p "[PERSON_NAME]" at bounding box center [168, 269] width 181 height 9
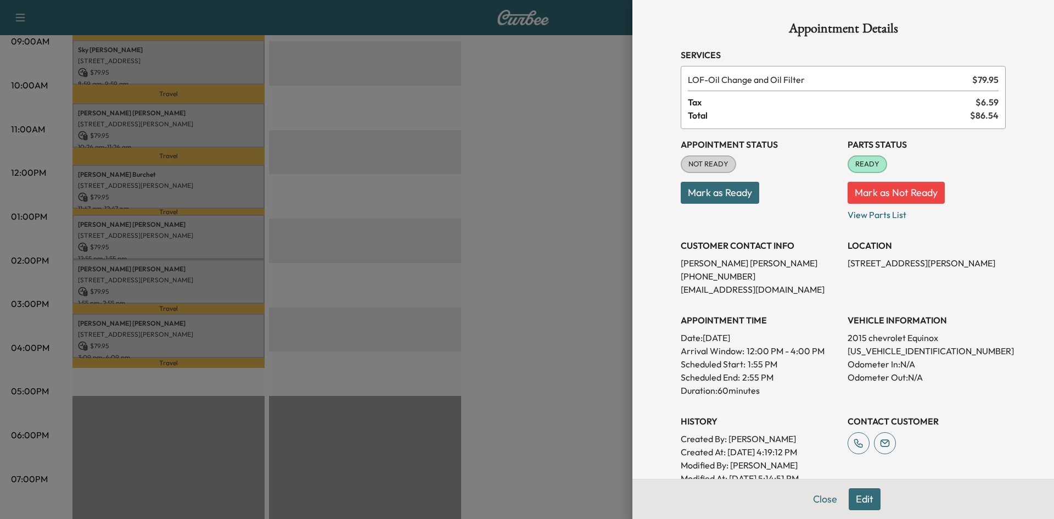
click at [126, 230] on div at bounding box center [527, 259] width 1054 height 519
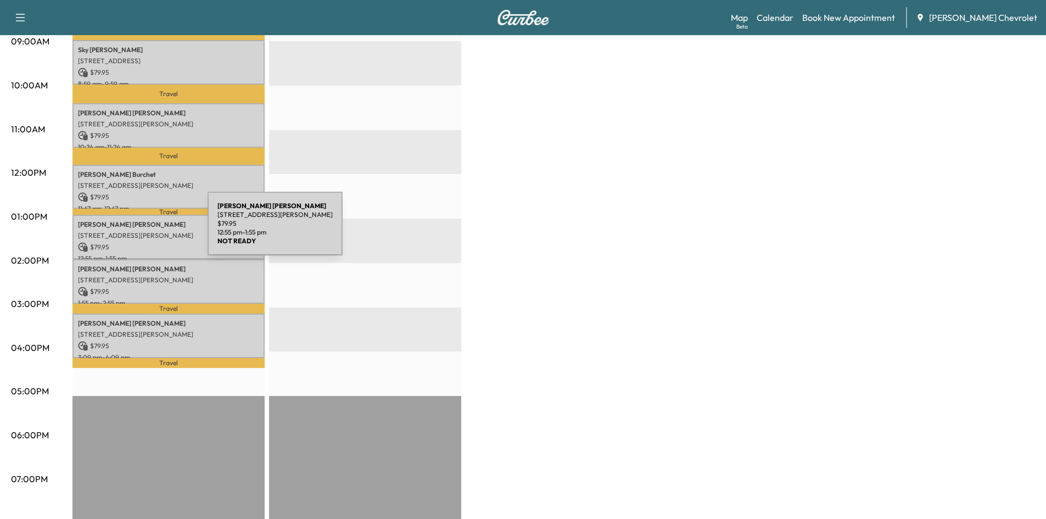
click at [125, 231] on p "[STREET_ADDRESS][PERSON_NAME]" at bounding box center [168, 235] width 181 height 9
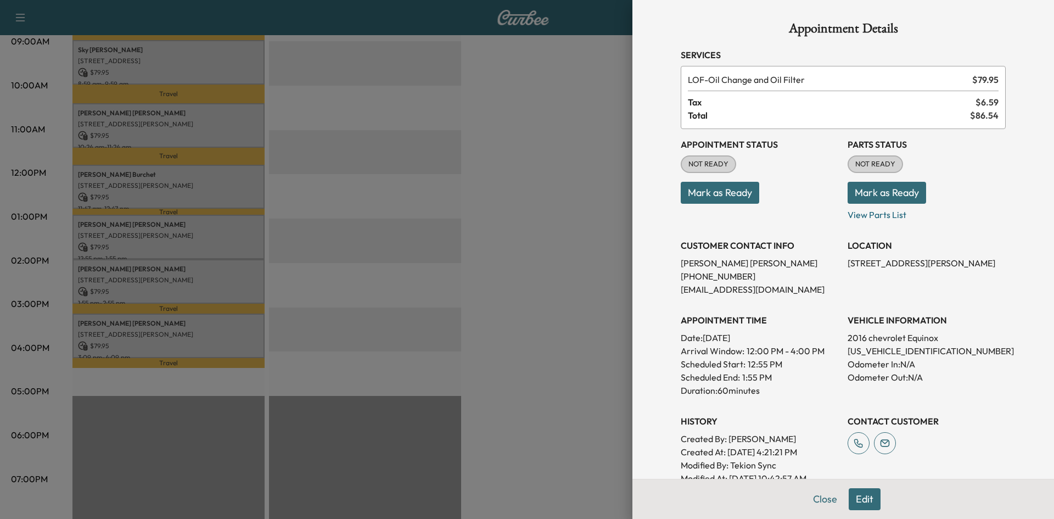
click at [879, 188] on button "Mark as Ready" at bounding box center [886, 193] width 78 height 22
click at [595, 242] on div at bounding box center [527, 259] width 1054 height 519
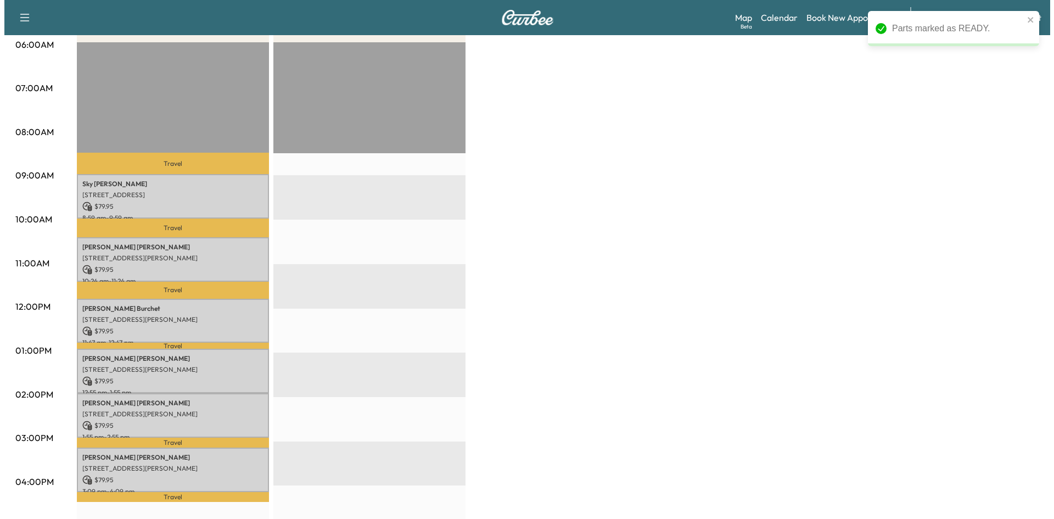
scroll to position [184, 0]
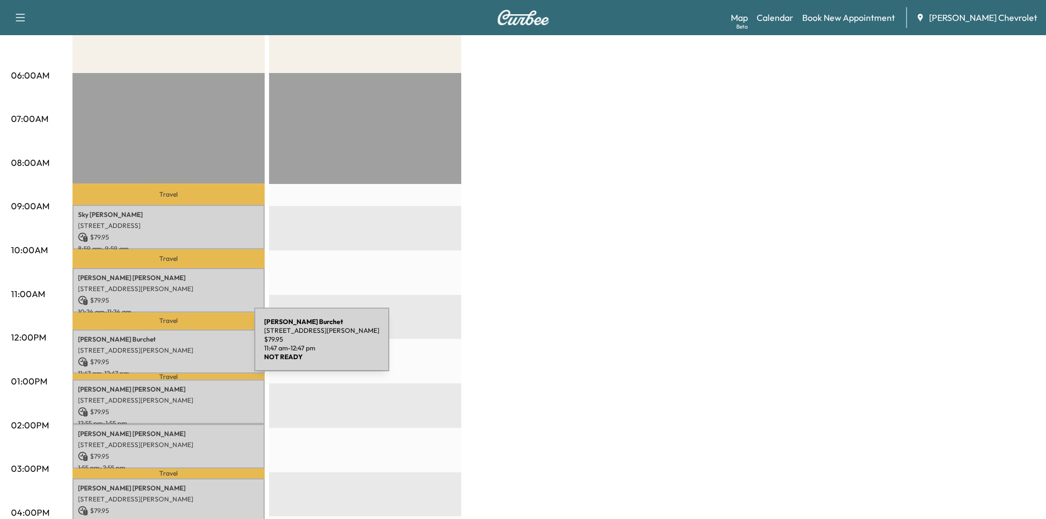
click at [172, 346] on p "[STREET_ADDRESS][PERSON_NAME]" at bounding box center [168, 350] width 181 height 9
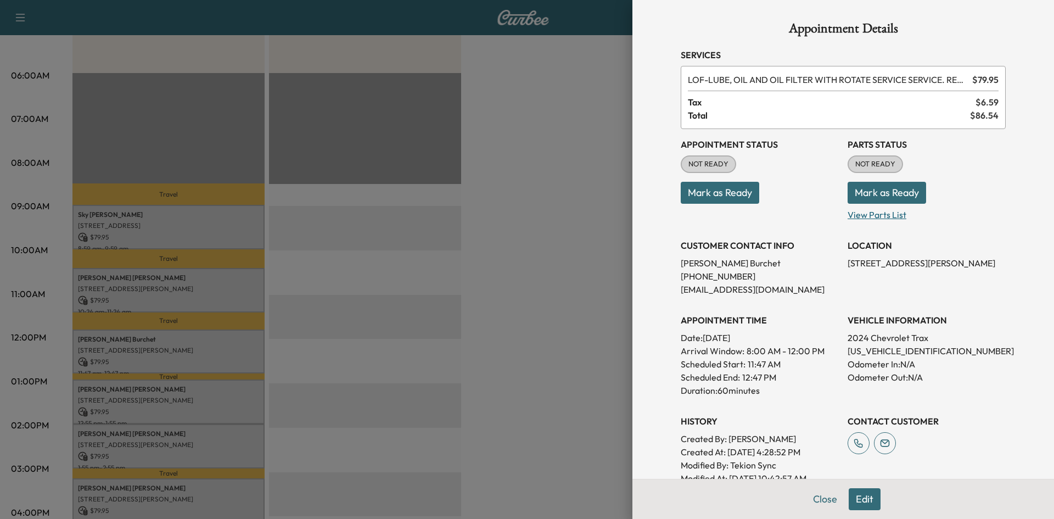
click at [873, 215] on p "View Parts List" at bounding box center [926, 213] width 158 height 18
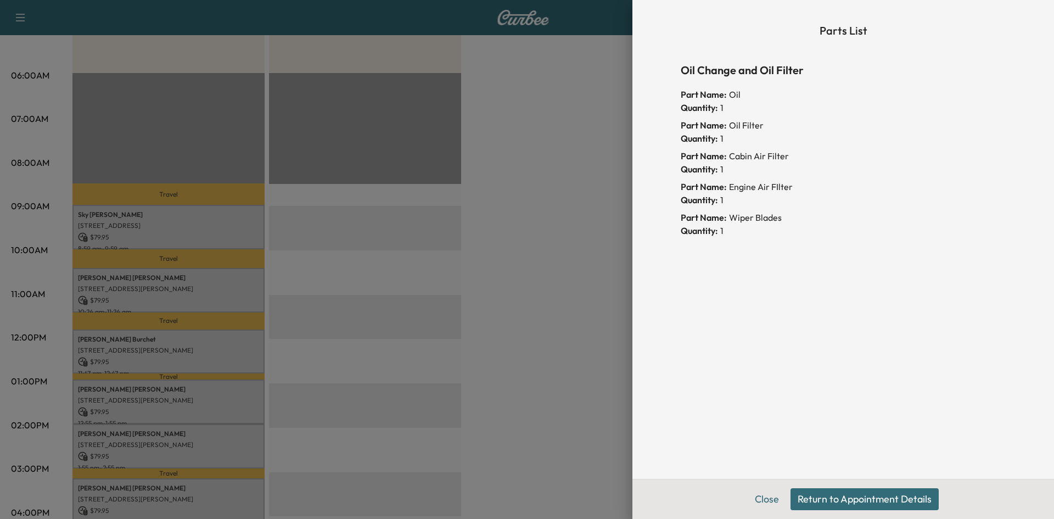
click at [840, 505] on button "Return to Appointment Details" at bounding box center [864, 499] width 148 height 22
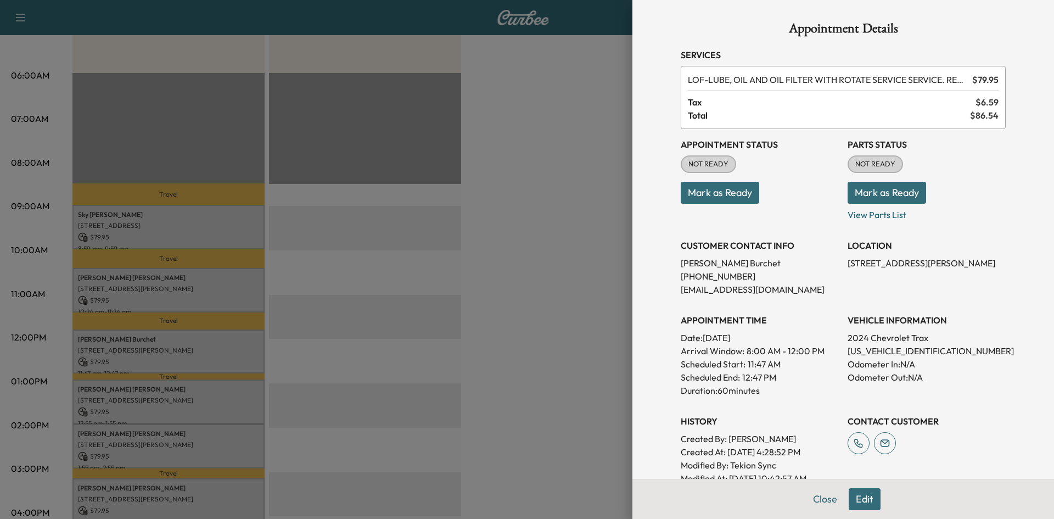
click at [874, 188] on button "Mark as Ready" at bounding box center [886, 193] width 78 height 22
click at [162, 288] on div at bounding box center [527, 259] width 1054 height 519
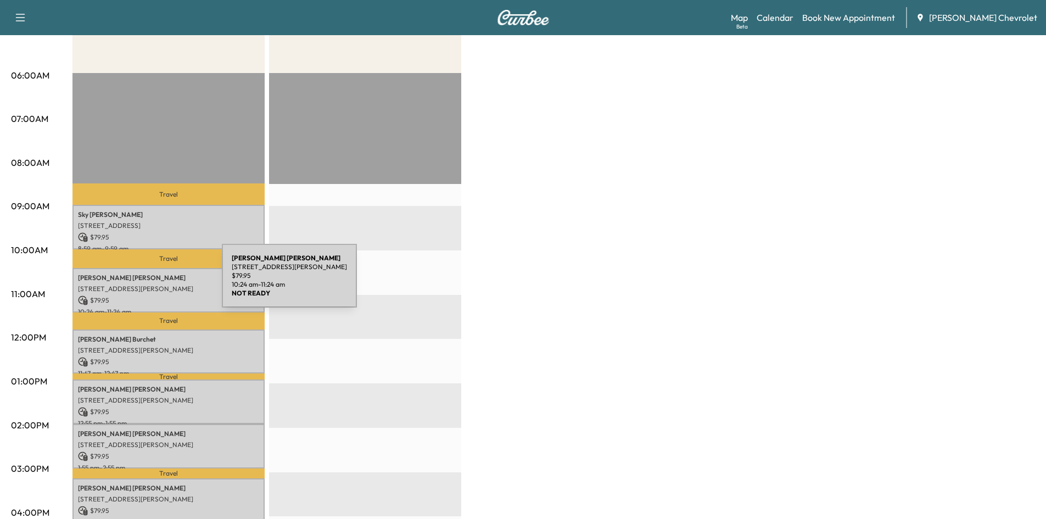
click at [139, 284] on p "[STREET_ADDRESS][PERSON_NAME]" at bounding box center [168, 288] width 181 height 9
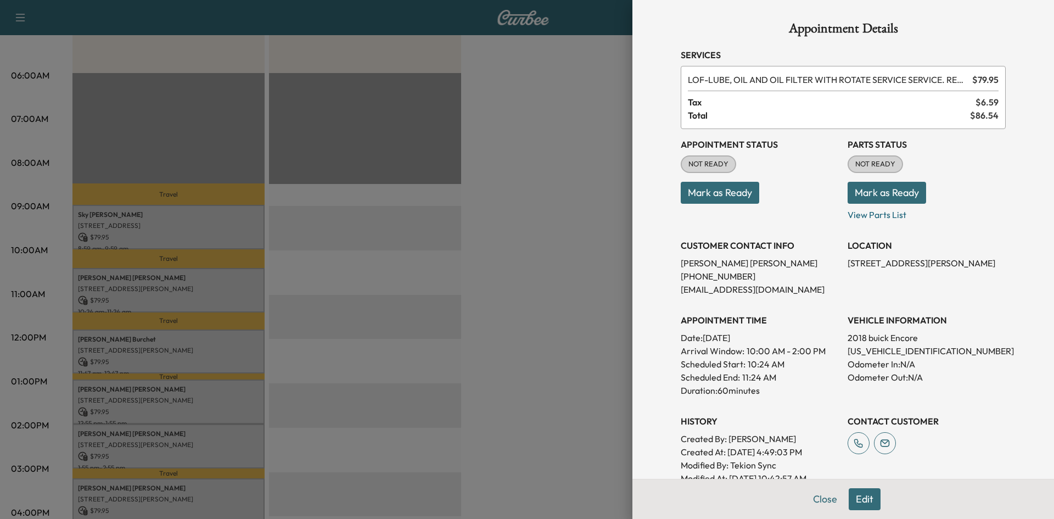
click at [877, 221] on div "Appointment Status NOT READY Mark as Ready Parts Status NOT READY Mark as Ready…" at bounding box center [843, 307] width 325 height 356
click at [877, 218] on p "View Parts List" at bounding box center [926, 213] width 158 height 18
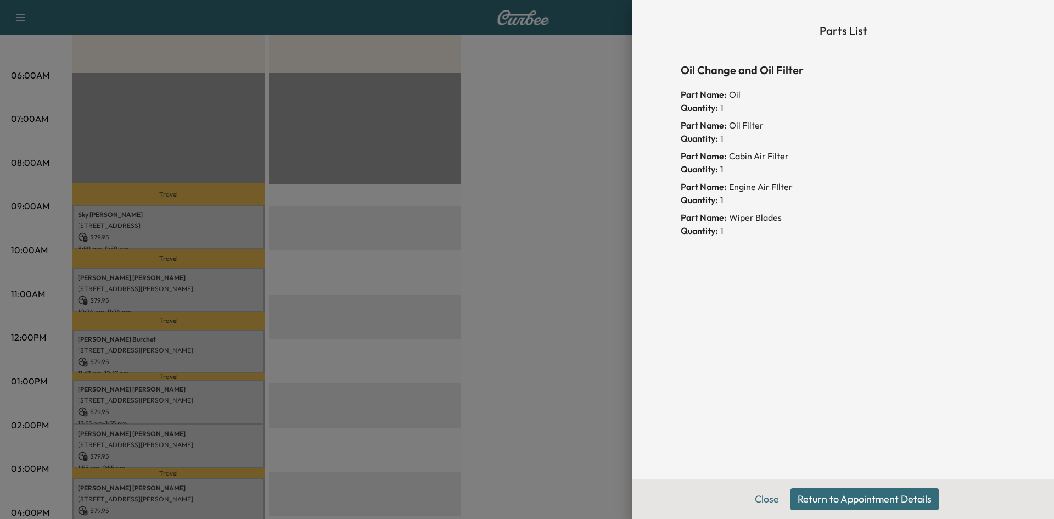
click at [596, 285] on div at bounding box center [527, 259] width 1054 height 519
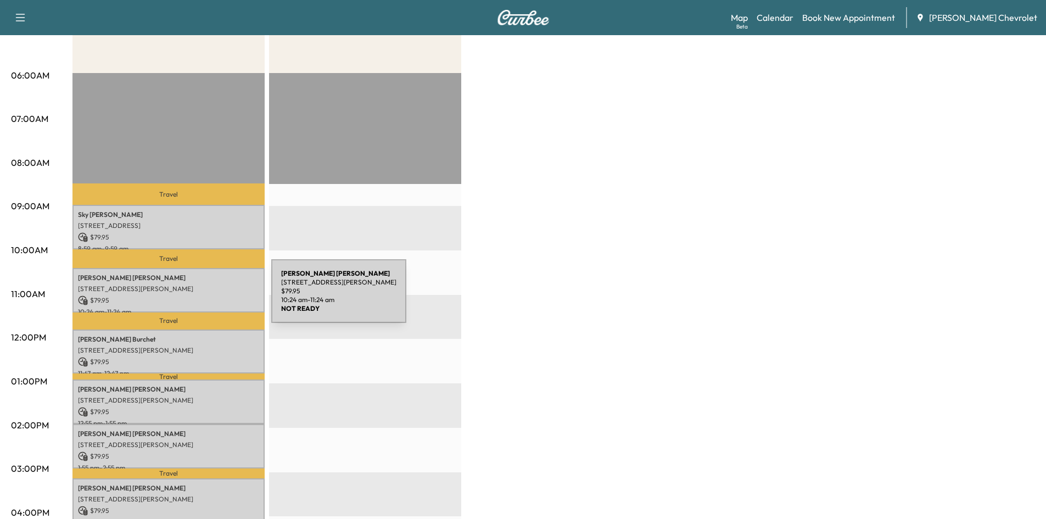
click at [189, 297] on p "$ 79.95" at bounding box center [168, 300] width 181 height 10
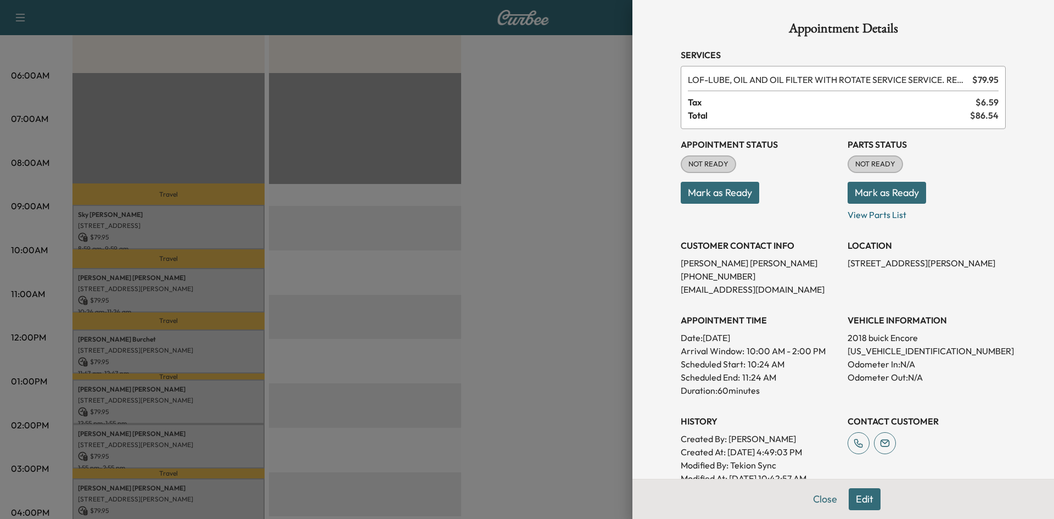
click at [142, 220] on div at bounding box center [527, 259] width 1054 height 519
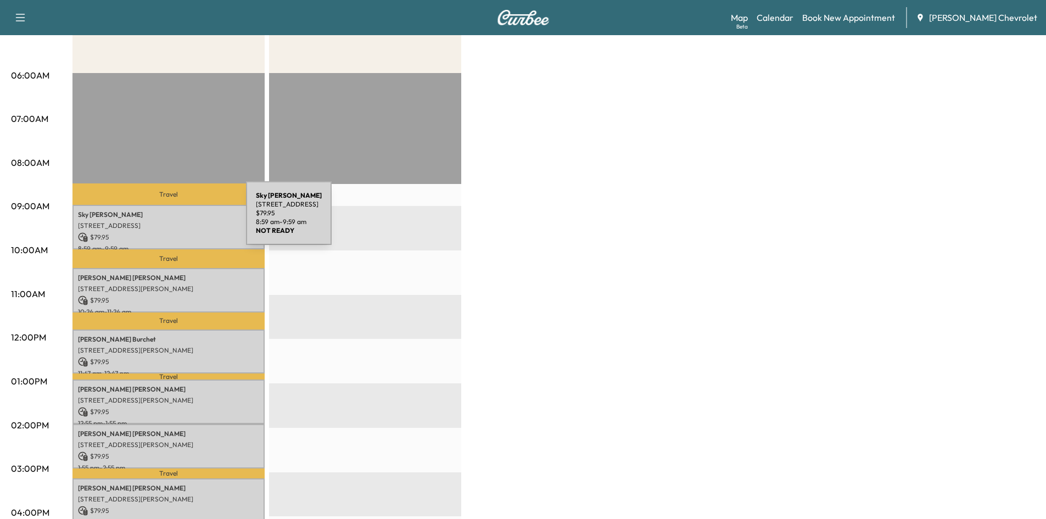
click at [164, 221] on p "[STREET_ADDRESS]" at bounding box center [168, 225] width 181 height 9
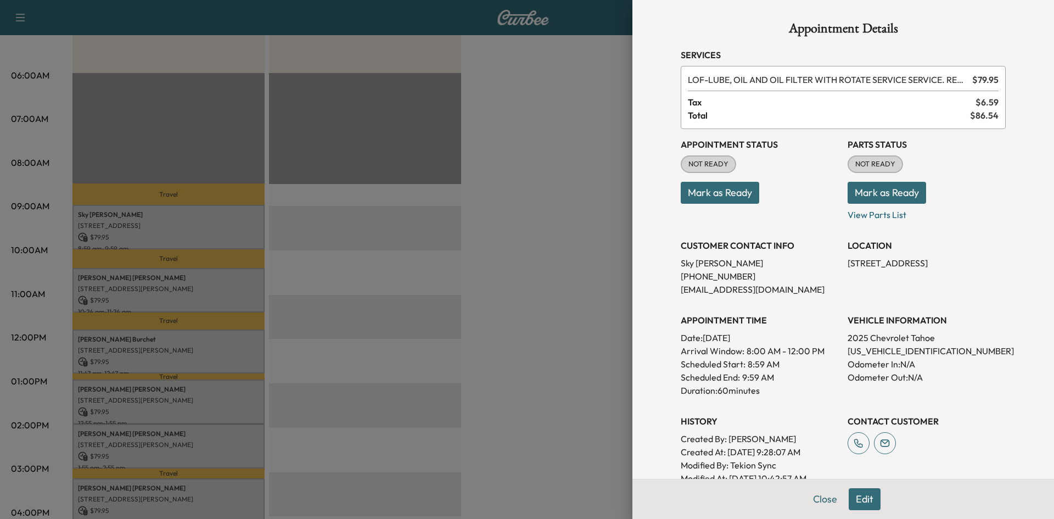
click at [171, 289] on div at bounding box center [527, 259] width 1054 height 519
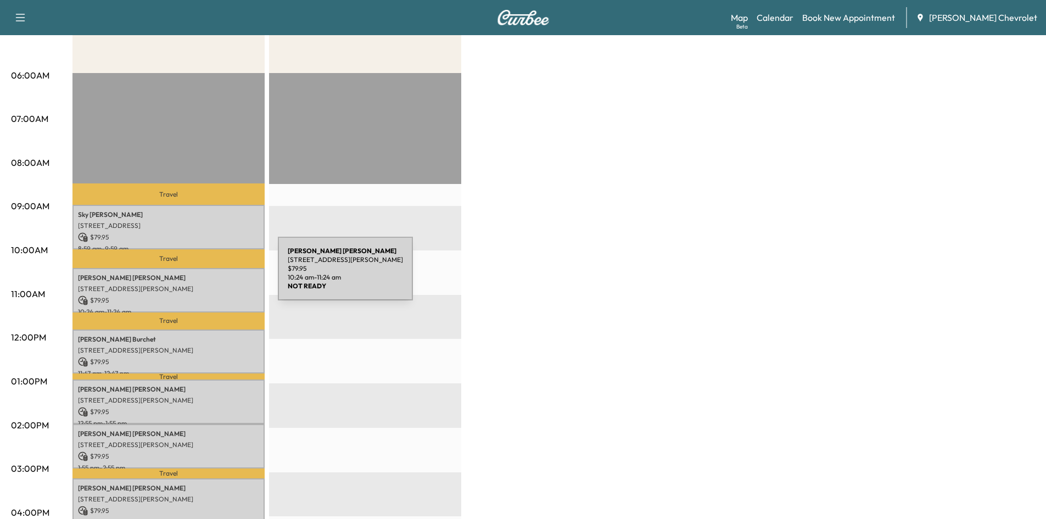
click at [206, 274] on p "[PERSON_NAME]" at bounding box center [168, 277] width 181 height 9
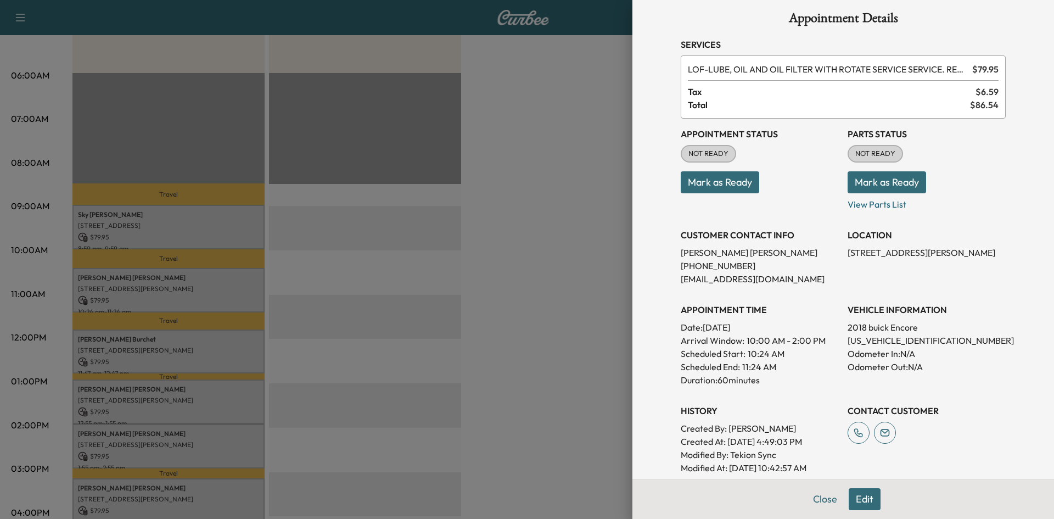
scroll to position [0, 0]
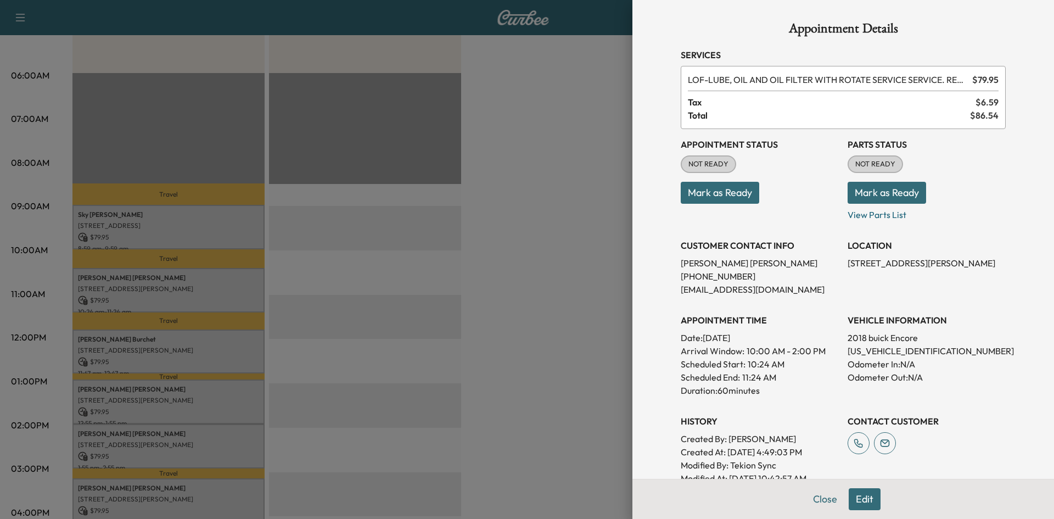
click at [582, 256] on div at bounding box center [527, 259] width 1054 height 519
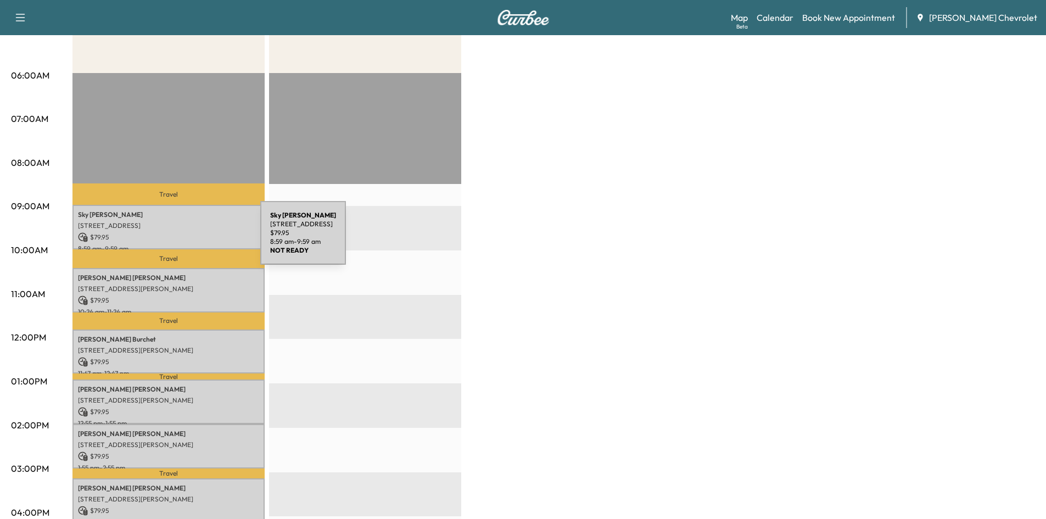
click at [178, 239] on p "$ 79.95" at bounding box center [168, 237] width 181 height 10
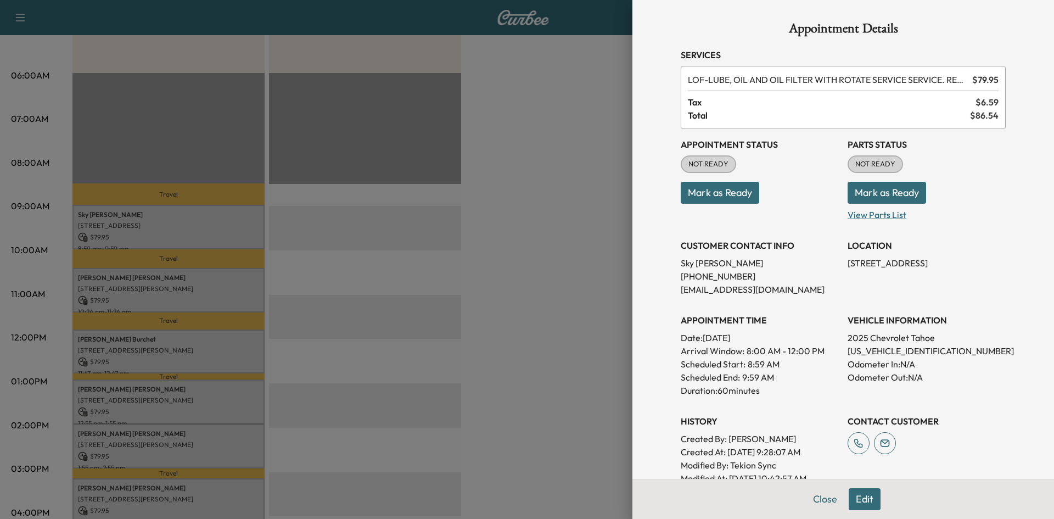
click at [866, 218] on p "View Parts List" at bounding box center [926, 213] width 158 height 18
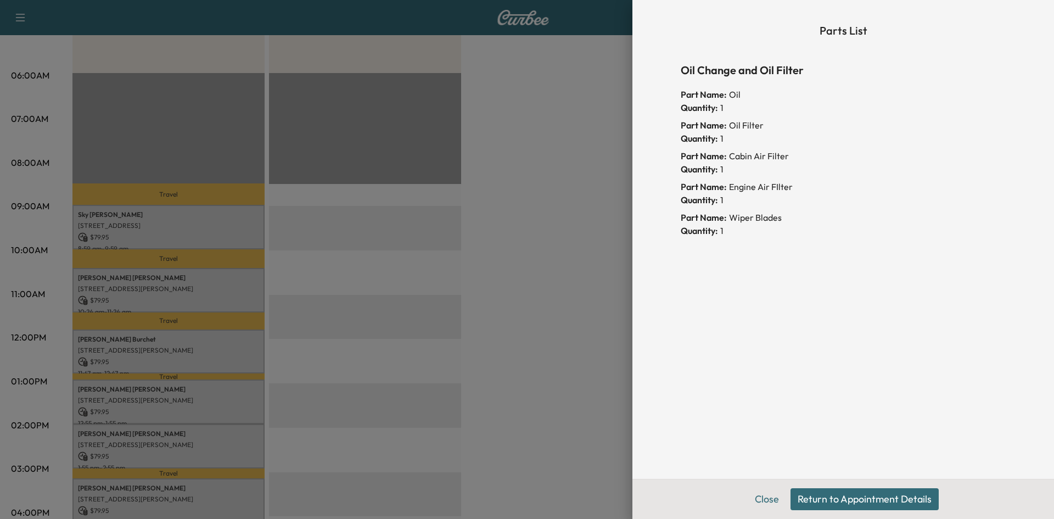
click at [833, 496] on button "Return to Appointment Details" at bounding box center [864, 499] width 148 height 22
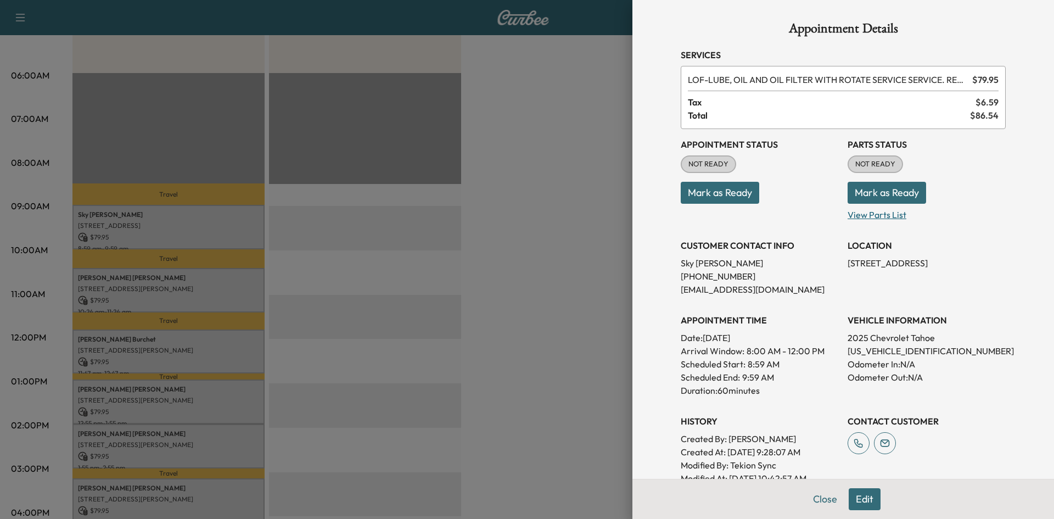
click at [874, 215] on p "View Parts List" at bounding box center [926, 213] width 158 height 18
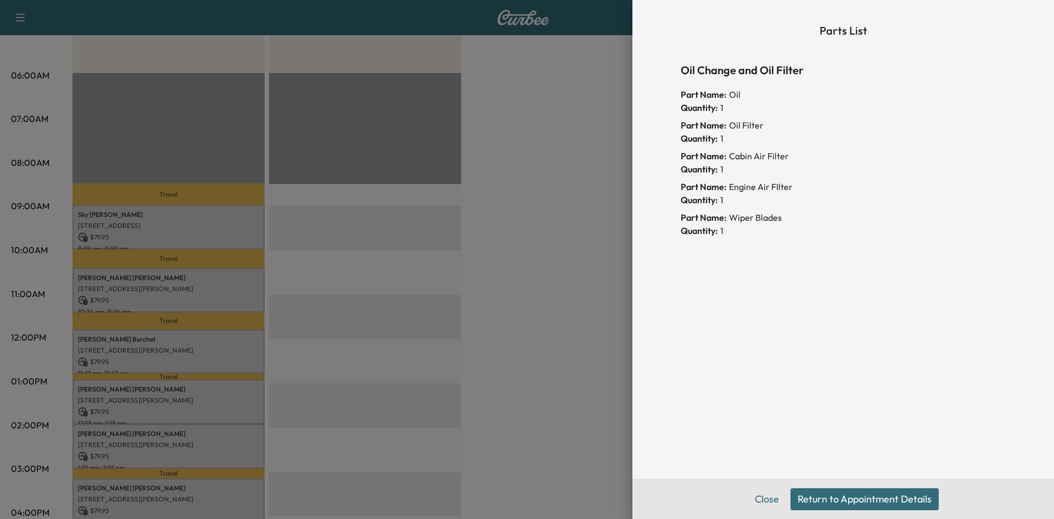
click at [822, 496] on button "Return to Appointment Details" at bounding box center [864, 499] width 148 height 22
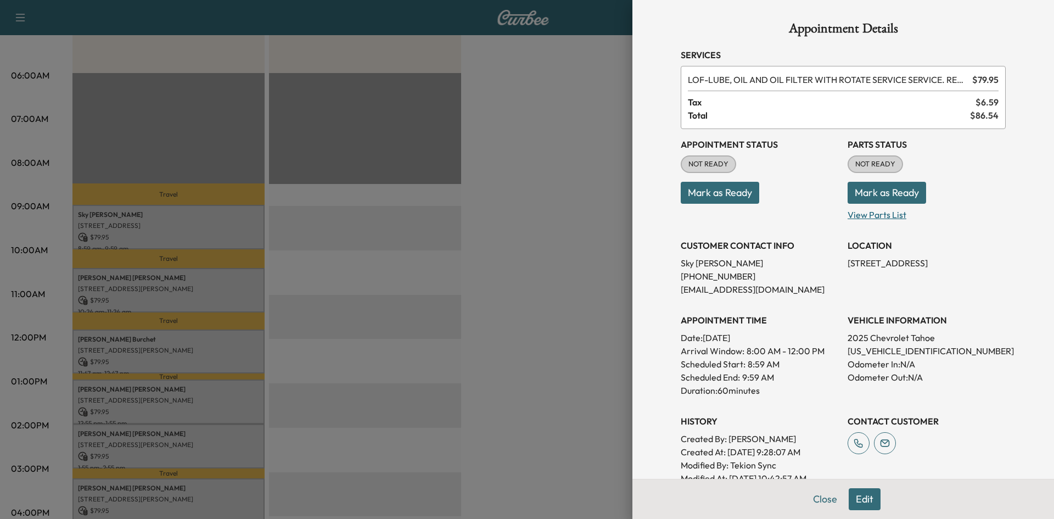
click at [874, 215] on p "View Parts List" at bounding box center [926, 213] width 158 height 18
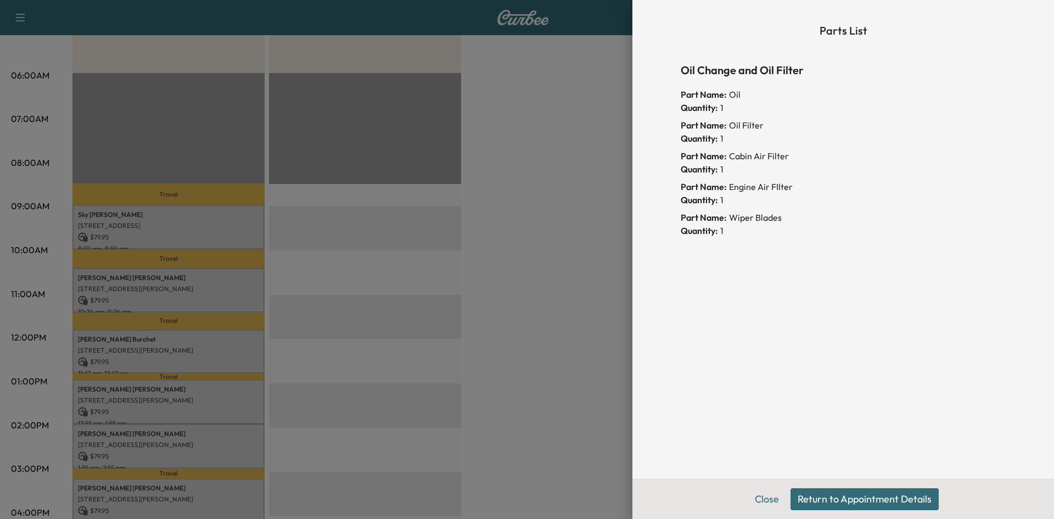
click at [843, 501] on button "Return to Appointment Details" at bounding box center [864, 499] width 148 height 22
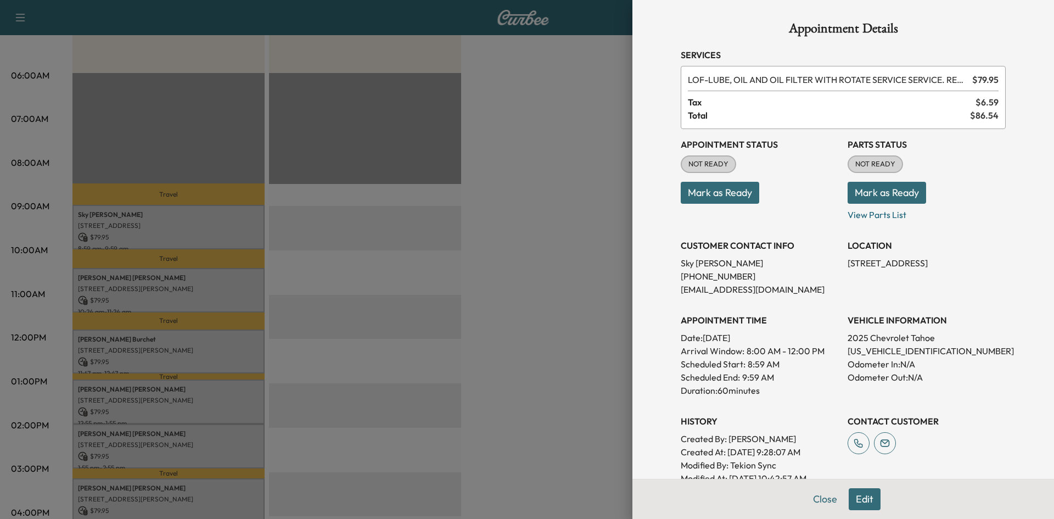
click at [867, 184] on button "Mark as Ready" at bounding box center [886, 193] width 78 height 22
